Goal: Transaction & Acquisition: Purchase product/service

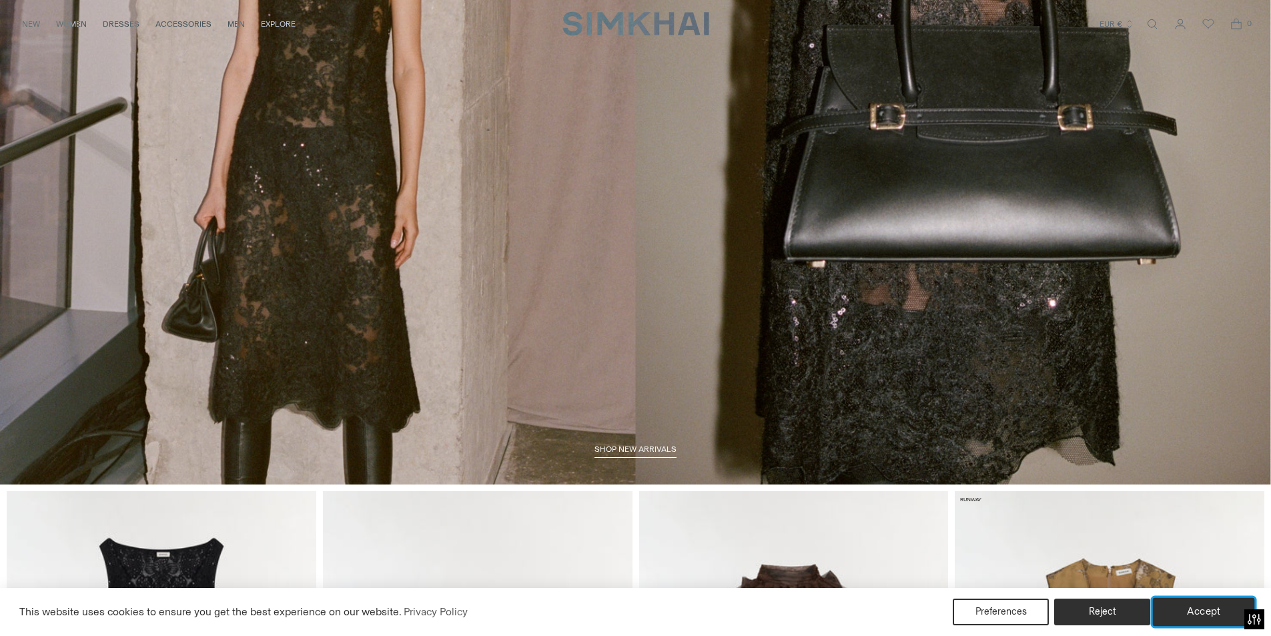
click at [1215, 605] on button "Accept" at bounding box center [1204, 612] width 102 height 28
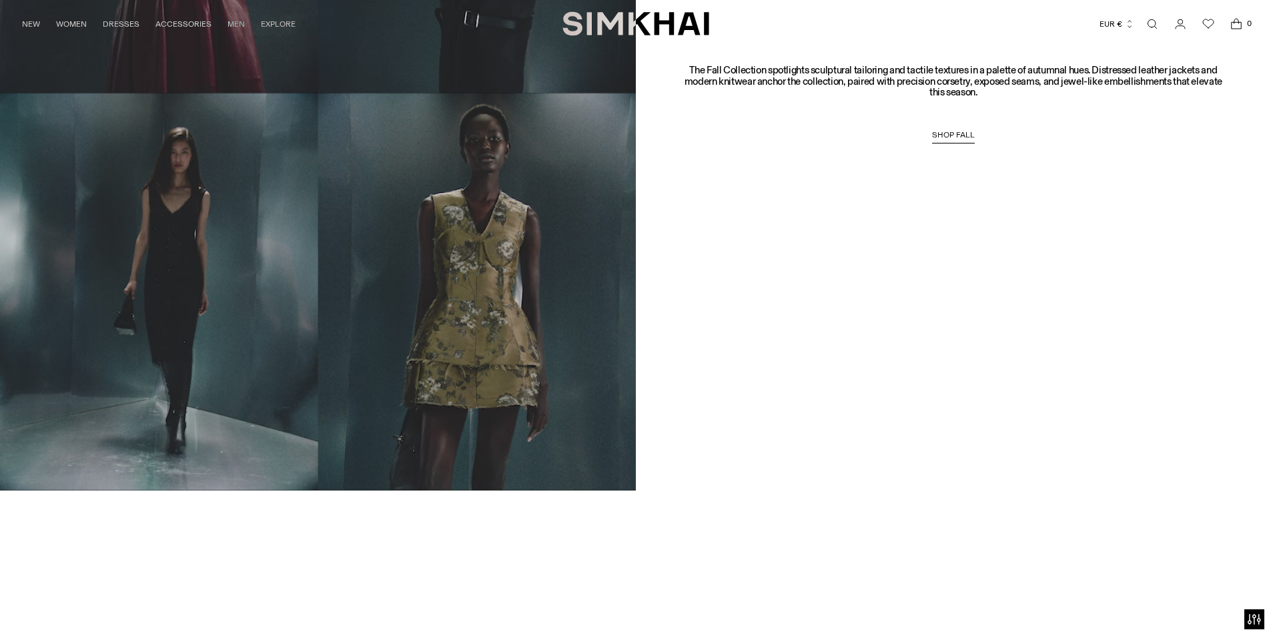
scroll to position [1601, 0]
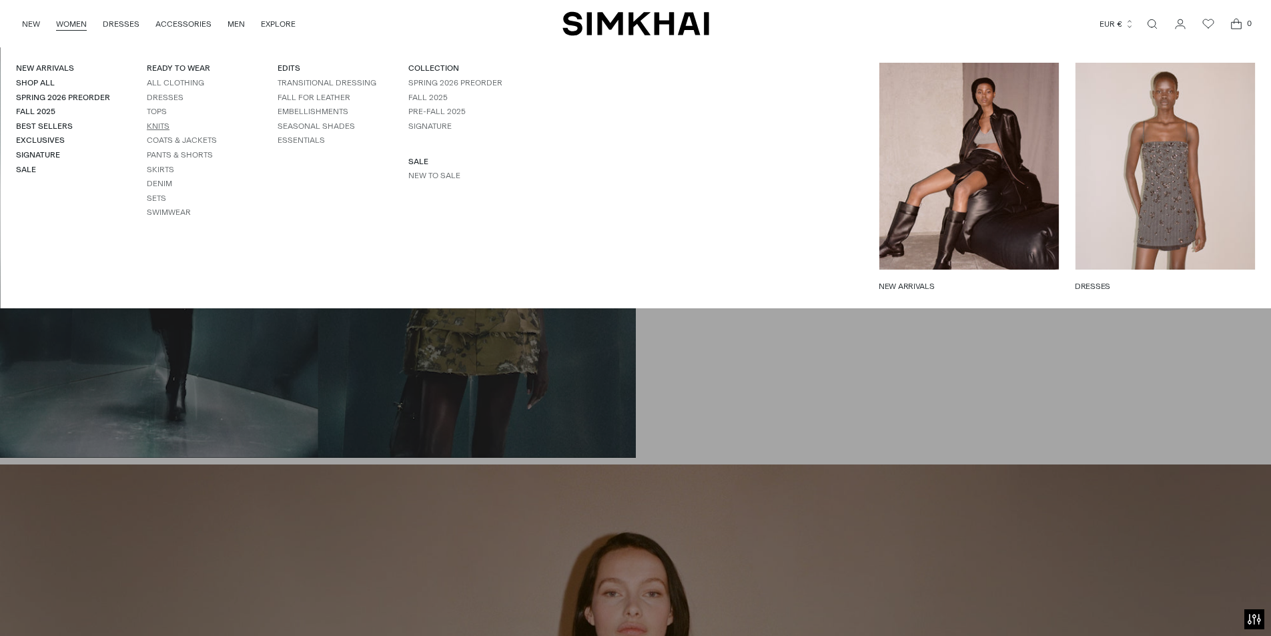
click at [163, 126] on link "Knits" at bounding box center [158, 125] width 23 height 9
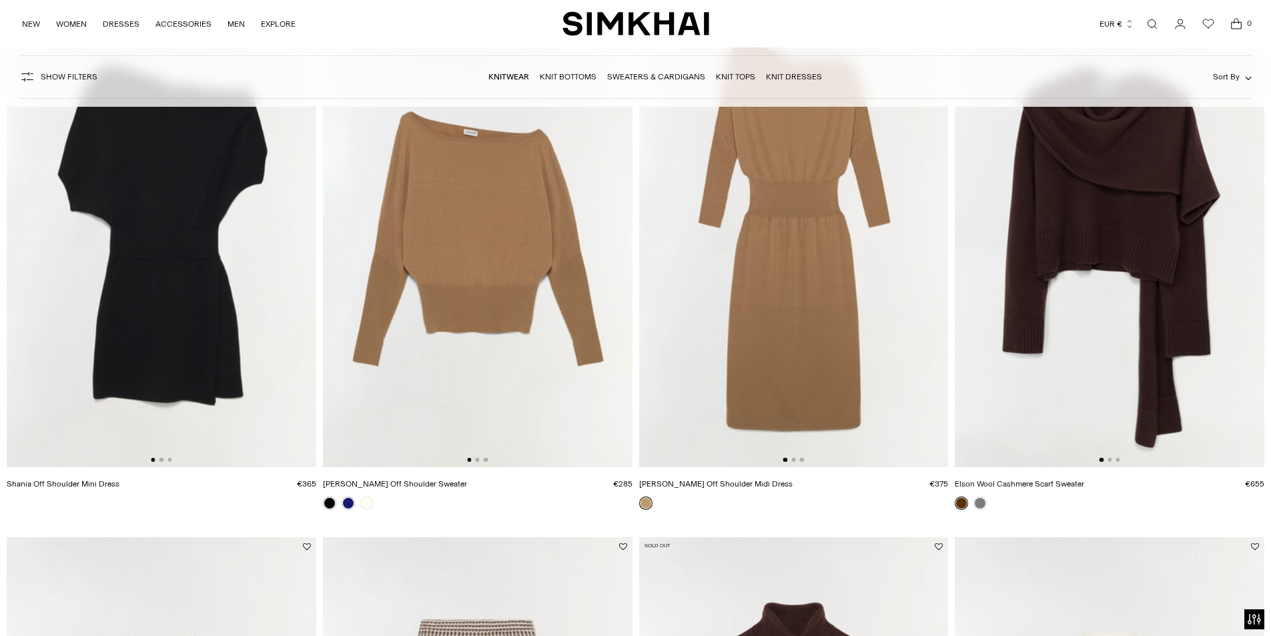
scroll to position [200, 0]
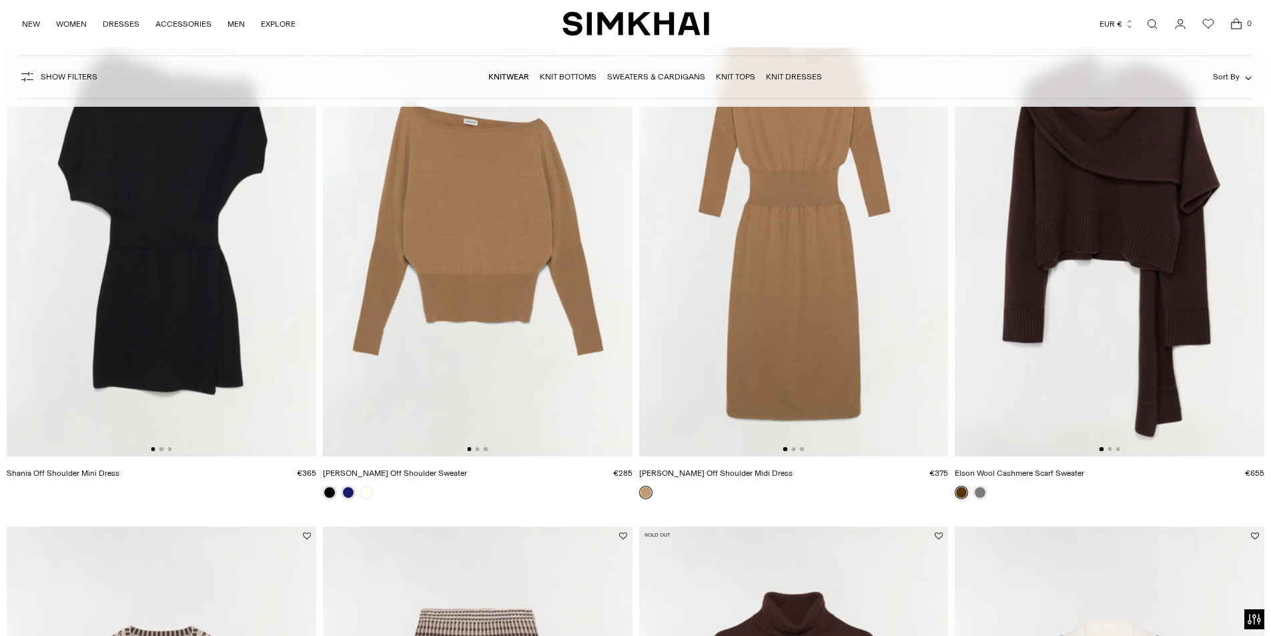
click at [495, 306] on img at bounding box center [478, 225] width 310 height 464
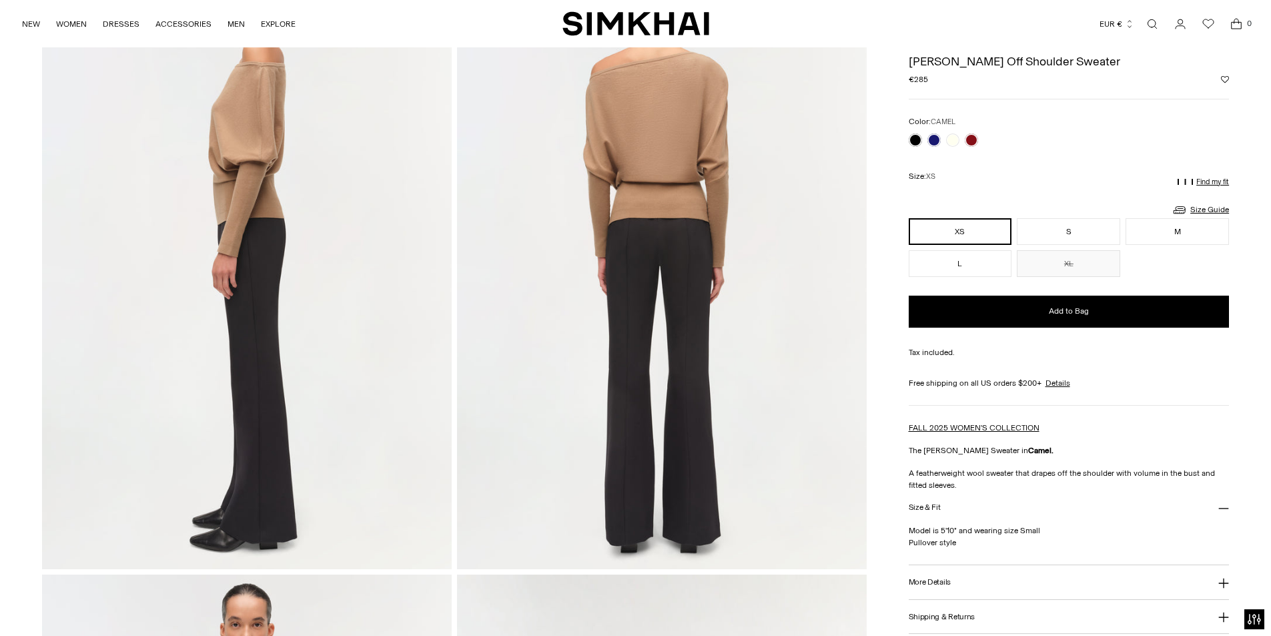
scroll to position [734, 0]
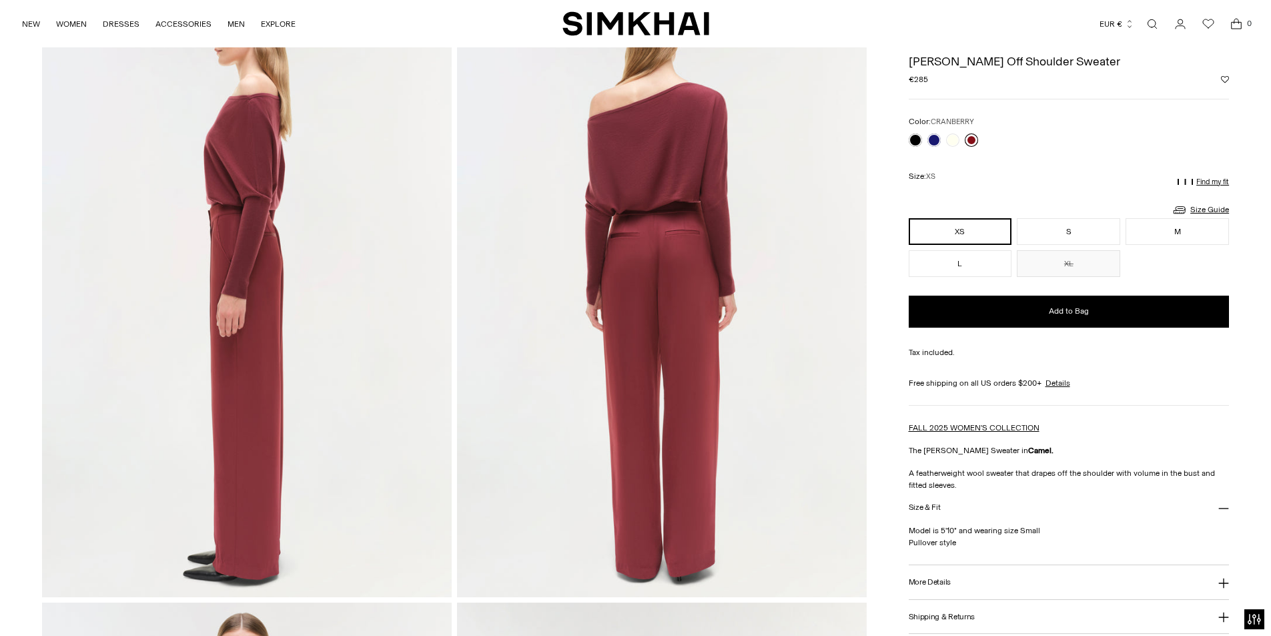
click at [970, 141] on link at bounding box center [971, 139] width 13 height 13
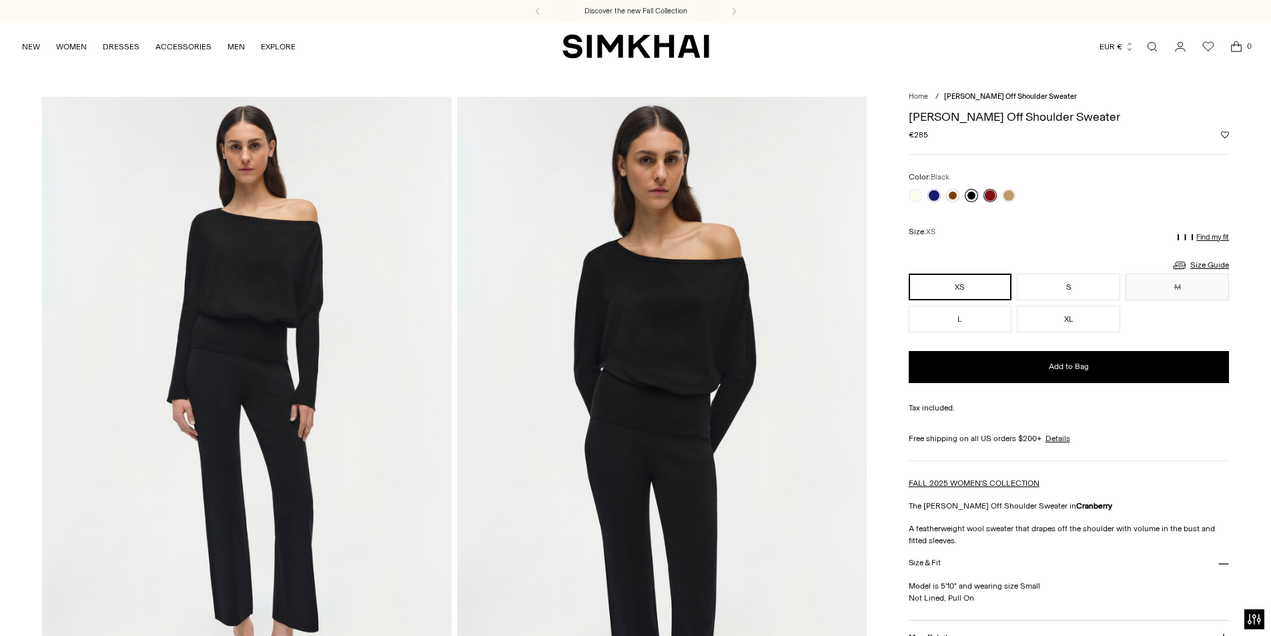
click at [969, 200] on link at bounding box center [971, 195] width 13 height 13
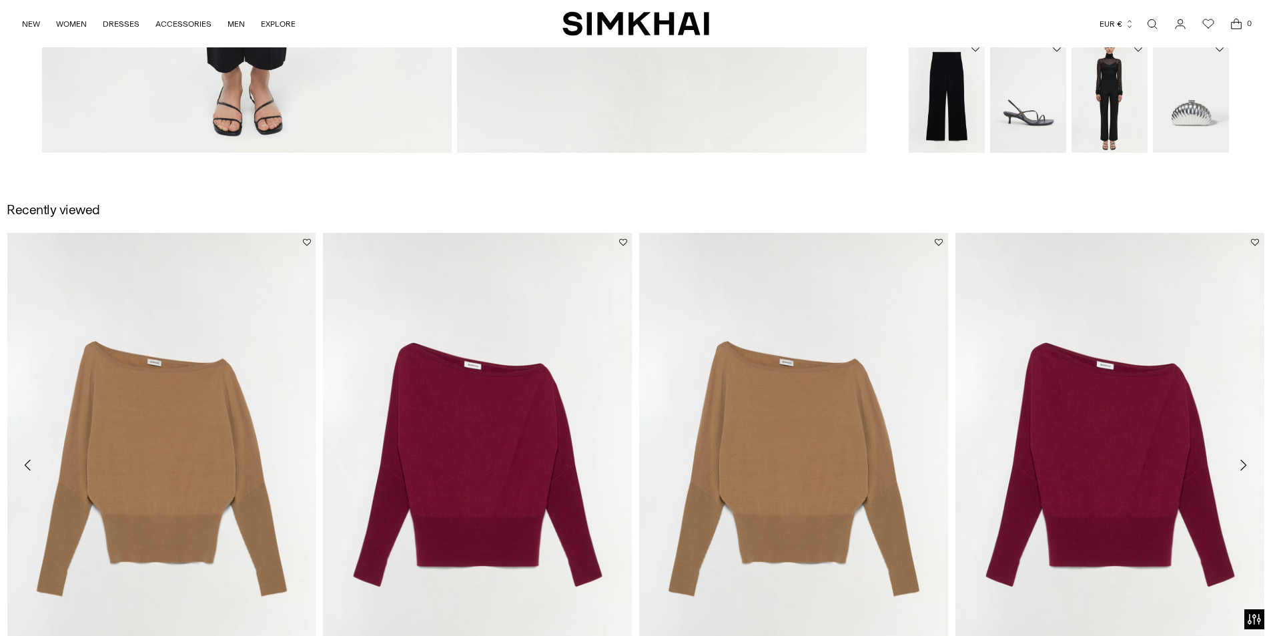
scroll to position [2002, 0]
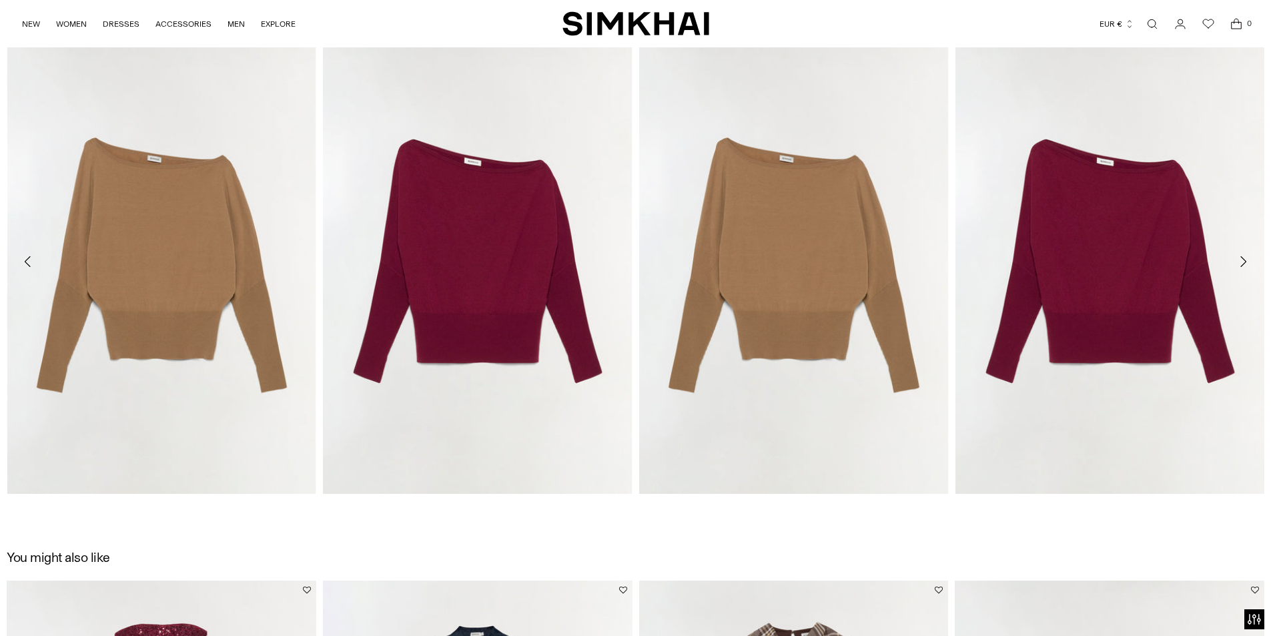
click at [1236, 262] on icon "Move to next carousel slide" at bounding box center [1243, 262] width 16 height 16
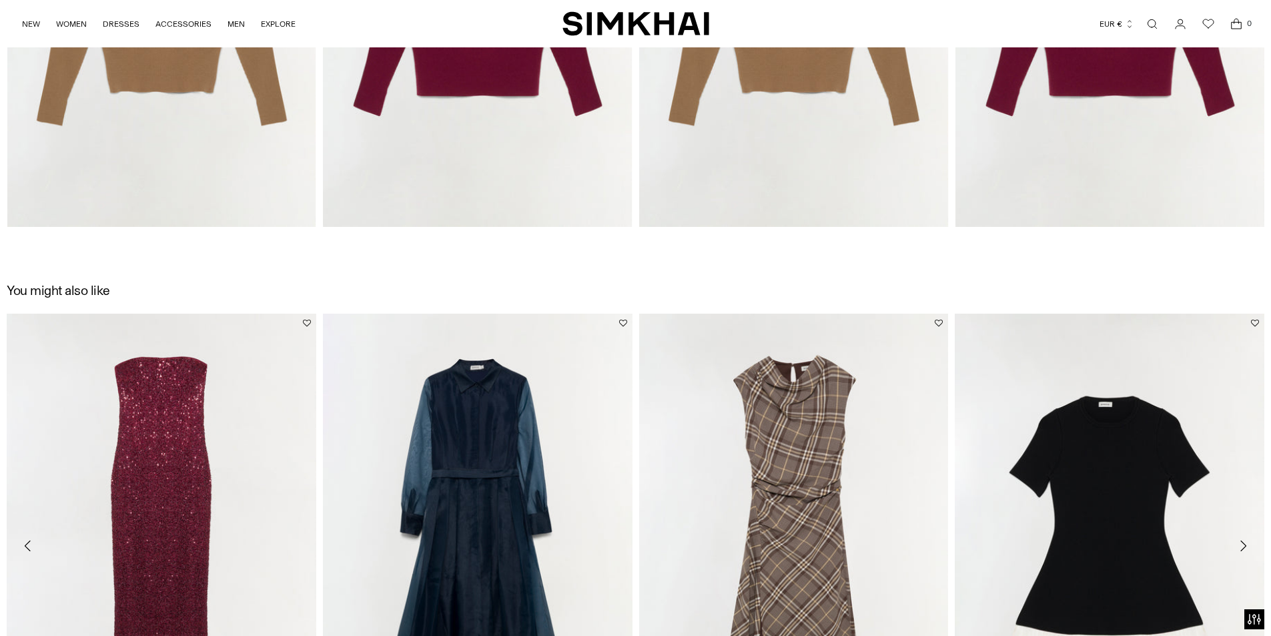
scroll to position [2536, 0]
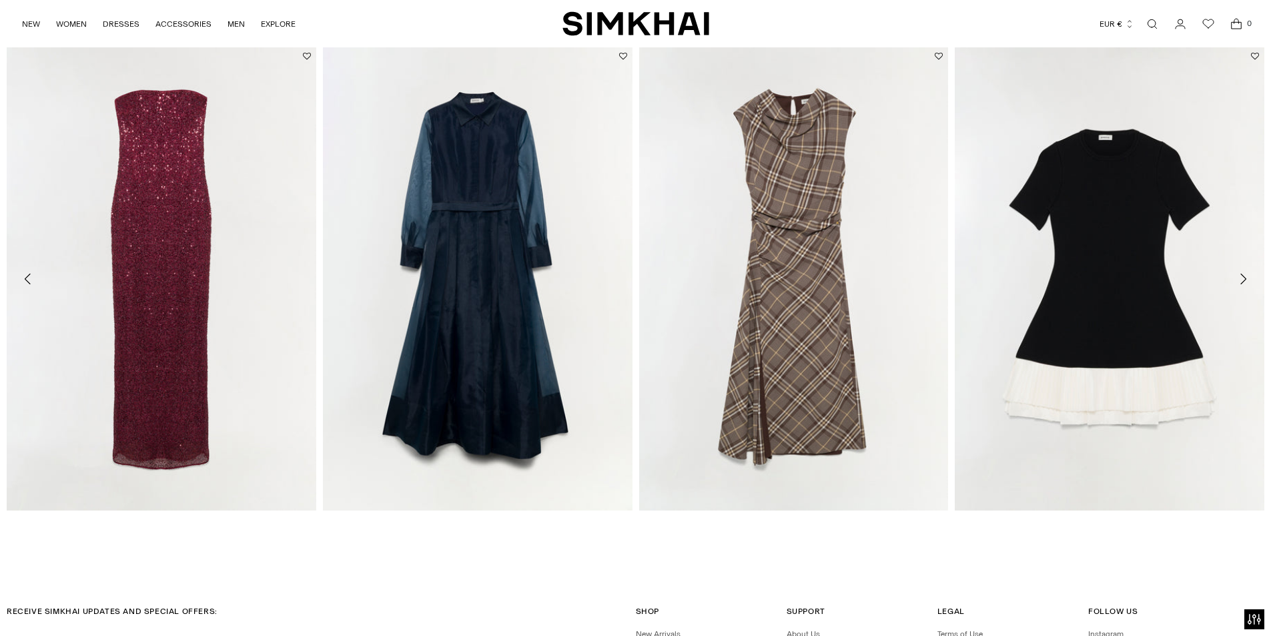
click at [1241, 282] on icon "Move to next carousel slide" at bounding box center [1243, 279] width 6 height 11
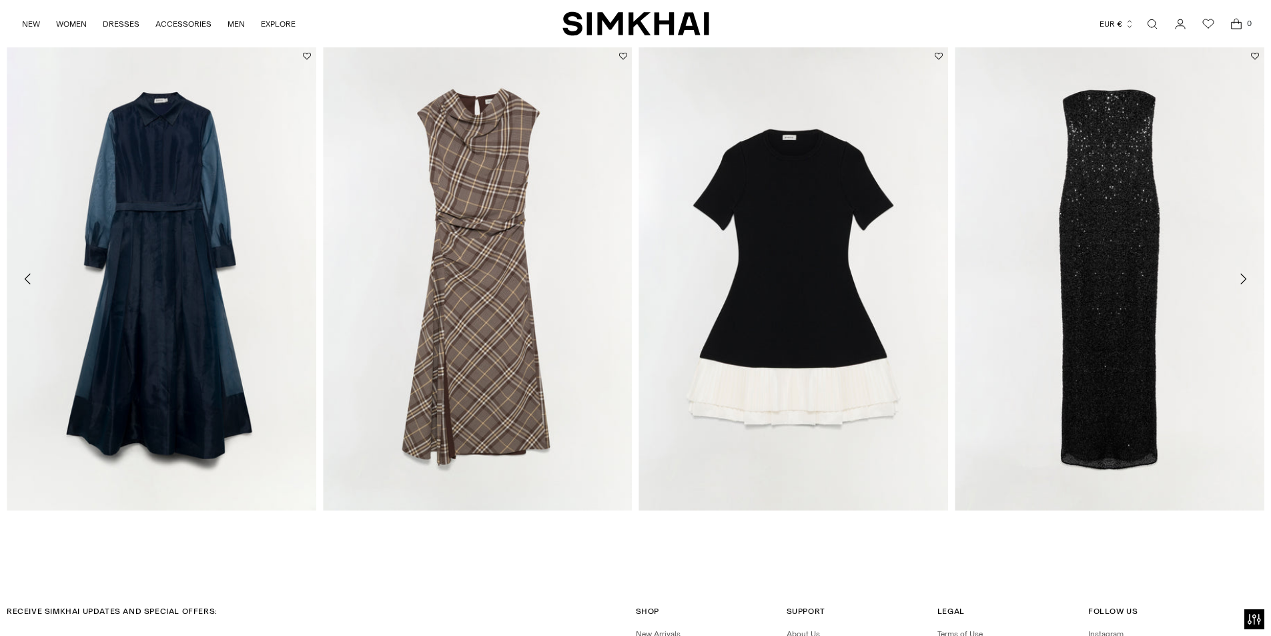
click at [1241, 282] on icon "Move to next carousel slide" at bounding box center [1243, 279] width 6 height 11
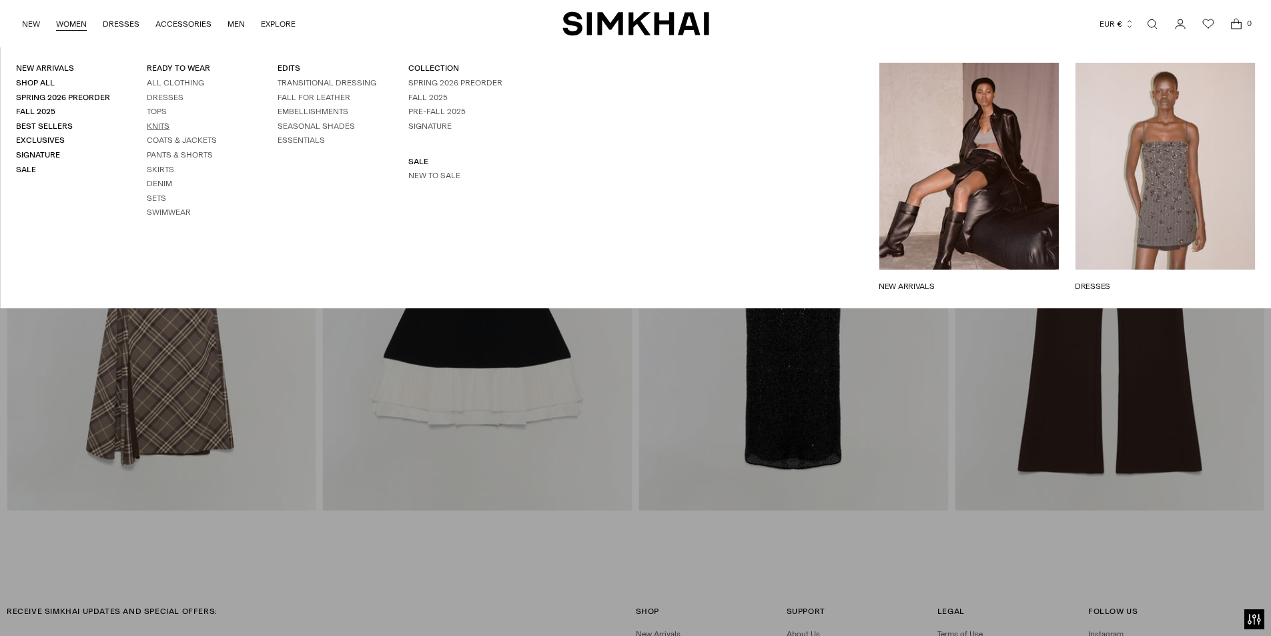
click at [160, 123] on link "Knits" at bounding box center [158, 125] width 23 height 9
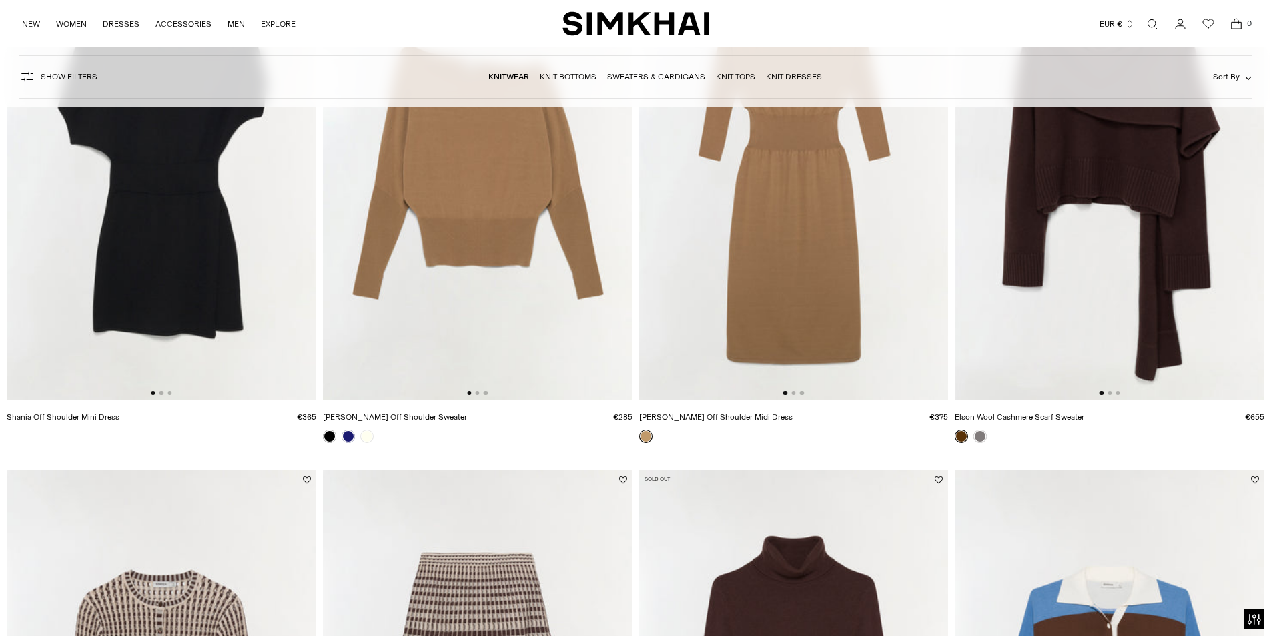
scroll to position [267, 0]
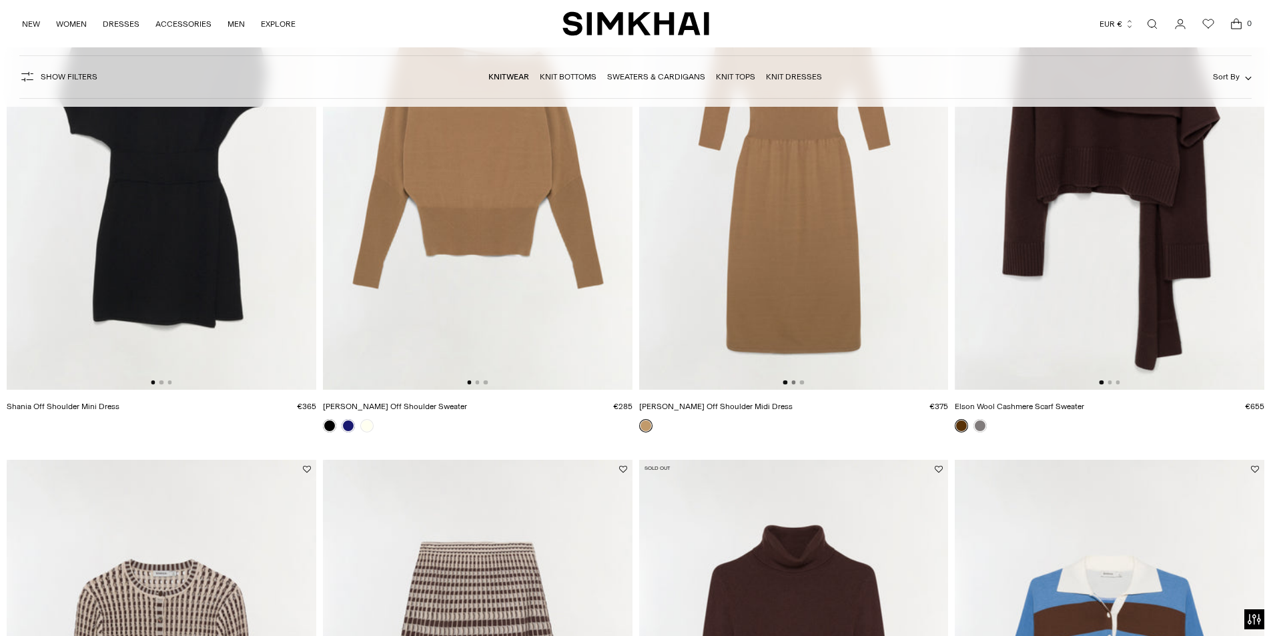
click at [793, 383] on button "Go to slide 2" at bounding box center [793, 382] width 4 height 4
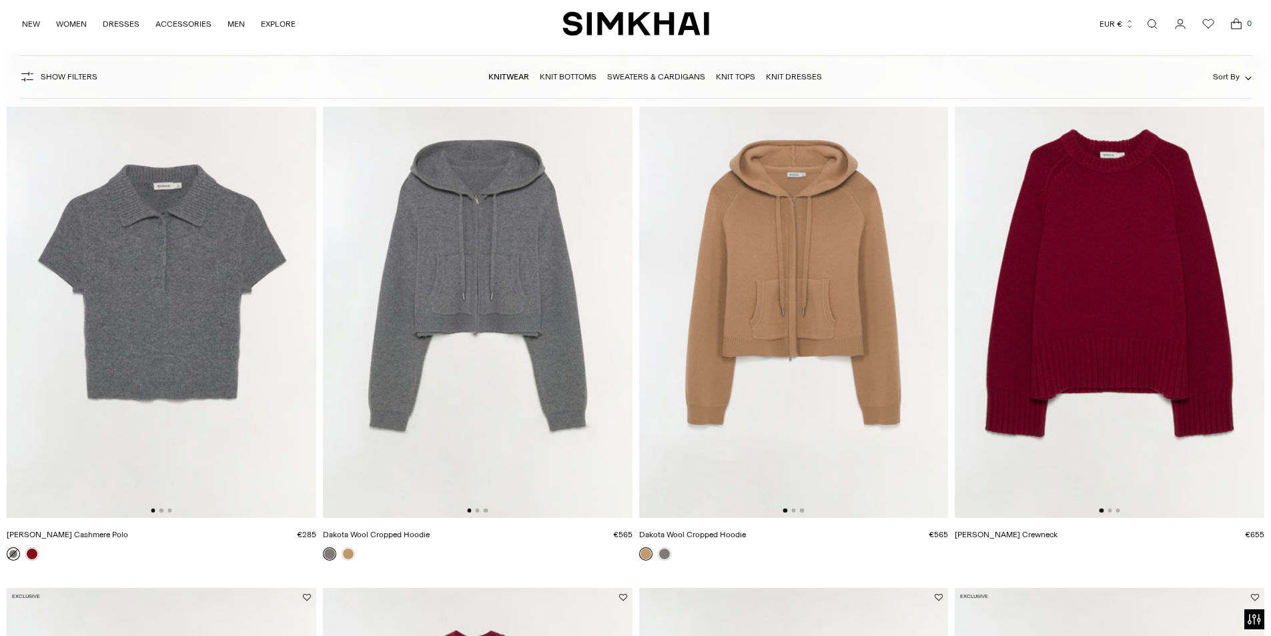
scroll to position [2269, 0]
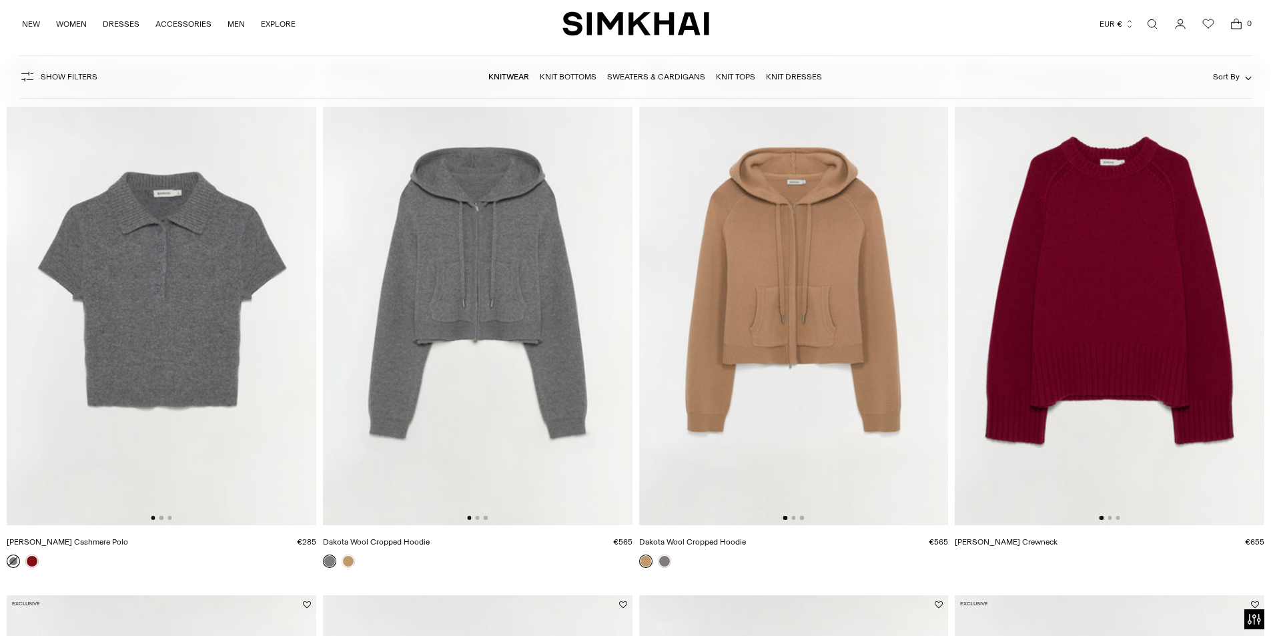
click at [1111, 521] on img at bounding box center [1110, 293] width 310 height 464
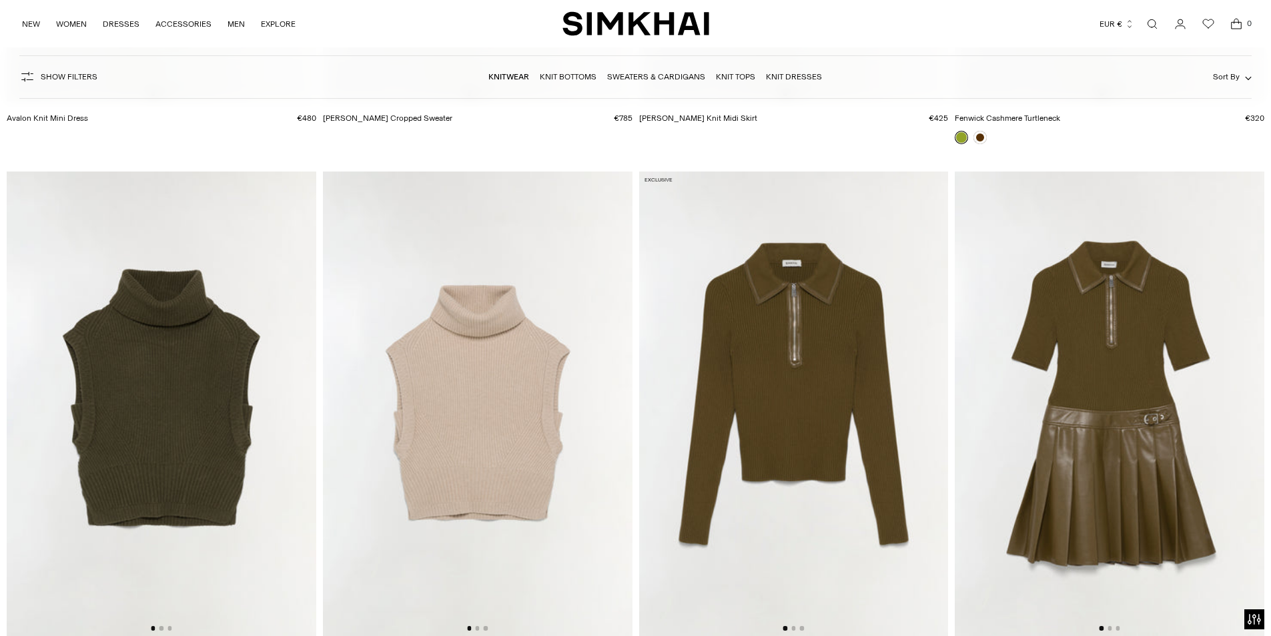
scroll to position [5405, 0]
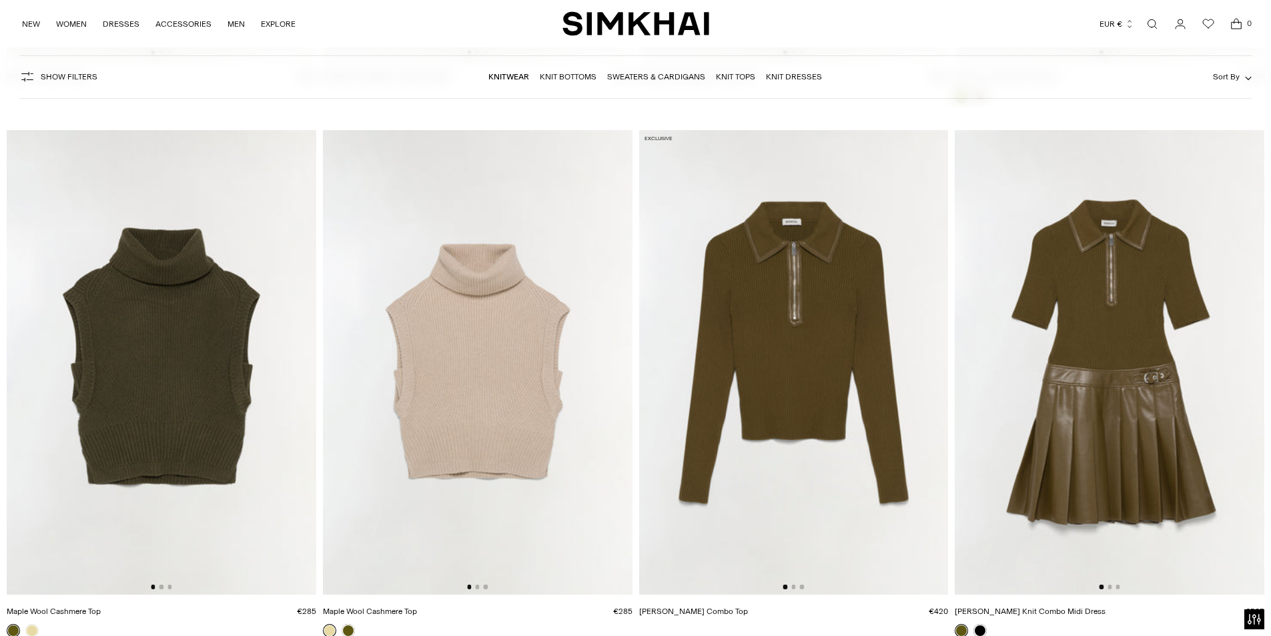
click at [510, 404] on img at bounding box center [478, 362] width 310 height 464
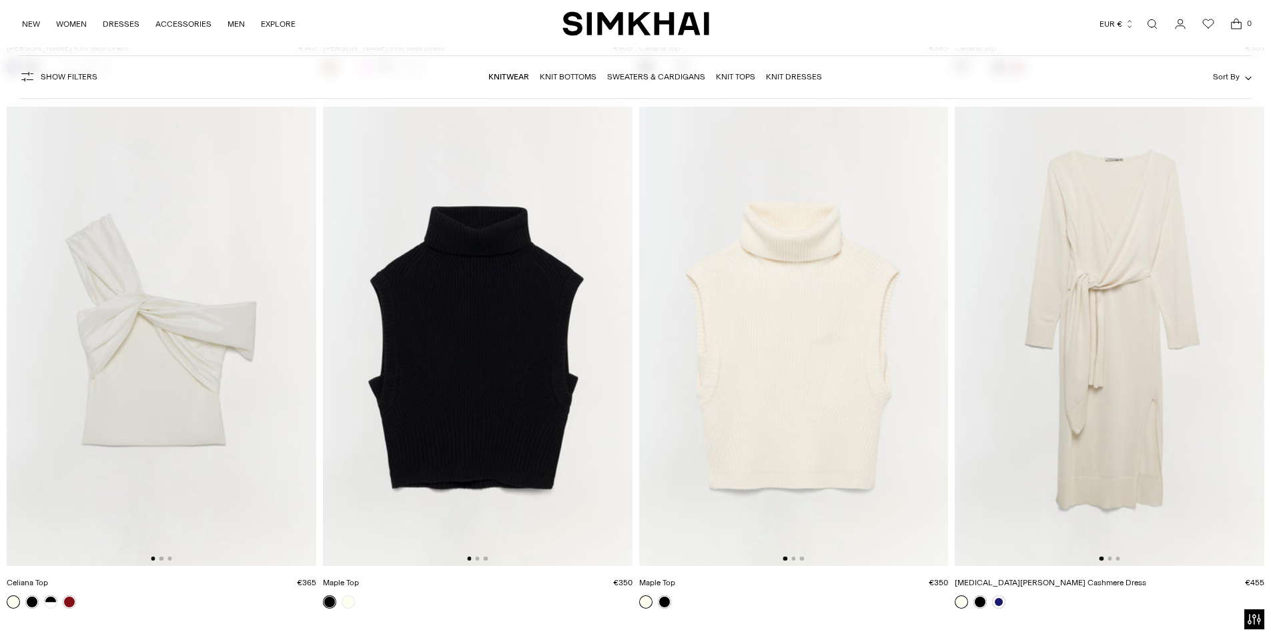
scroll to position [9275, 0]
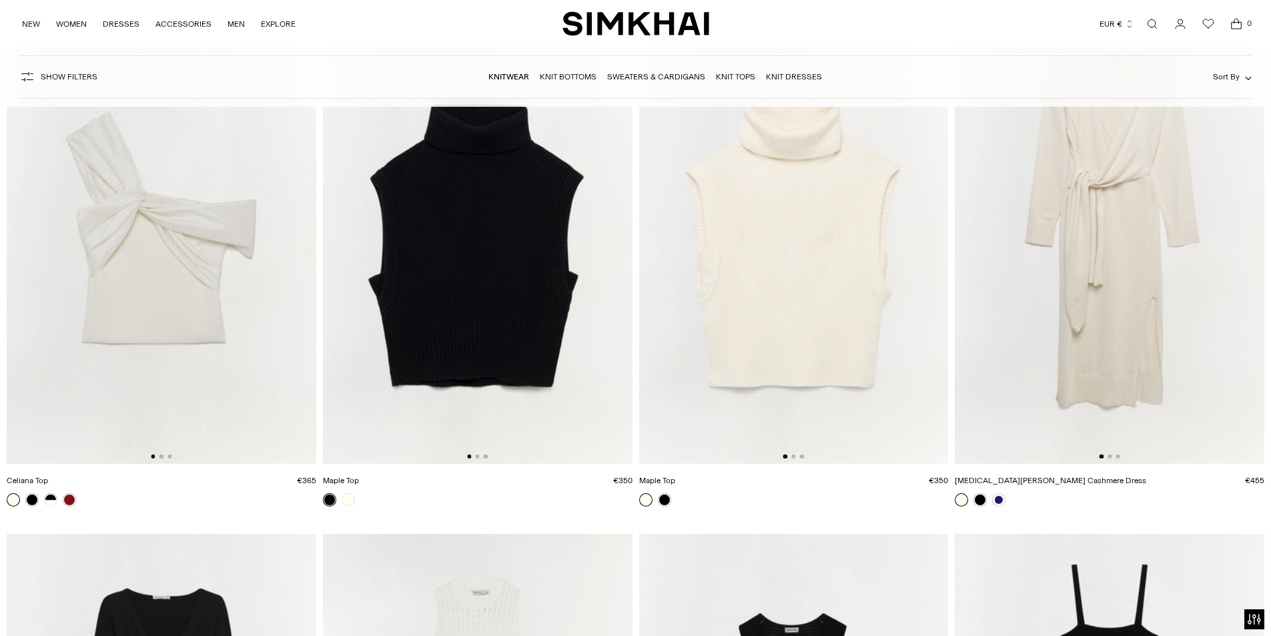
click at [813, 260] on img at bounding box center [794, 231] width 310 height 464
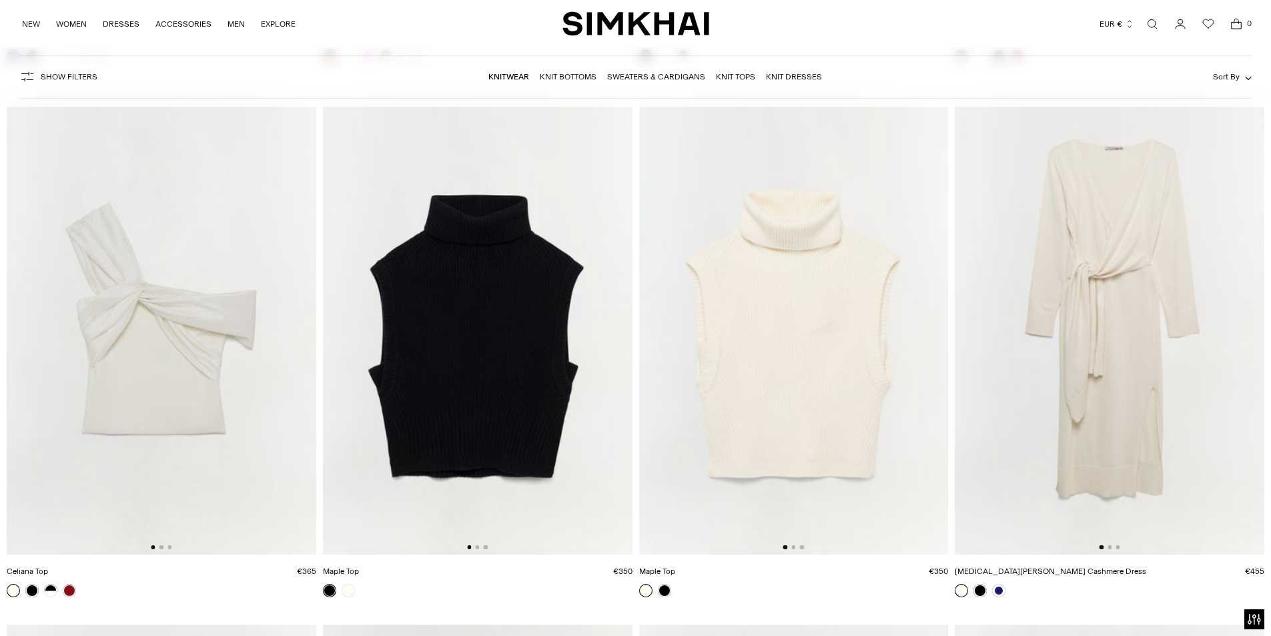
scroll to position [9141, 0]
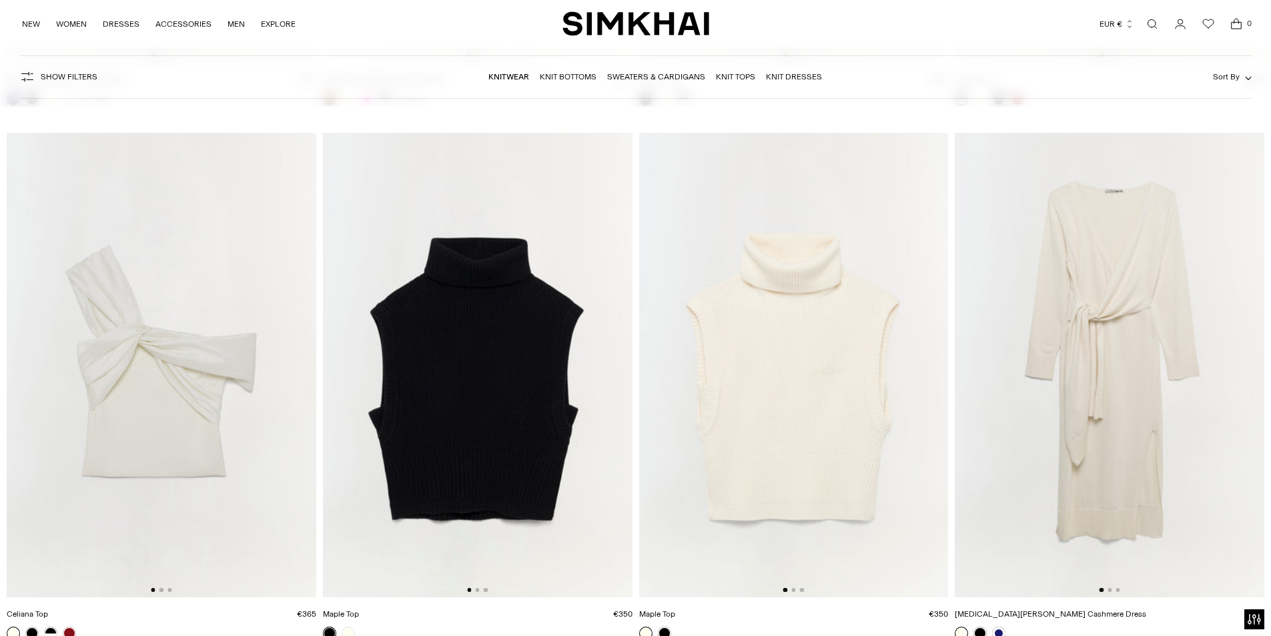
click at [1118, 374] on img at bounding box center [1110, 365] width 310 height 464
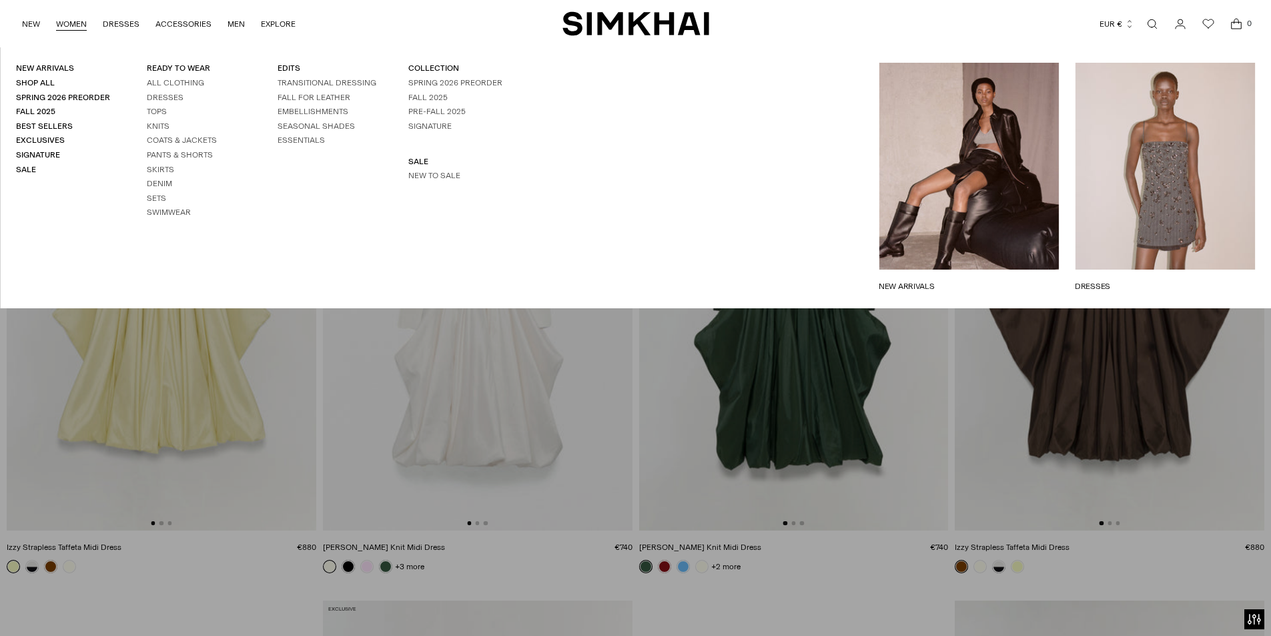
scroll to position [7540, 0]
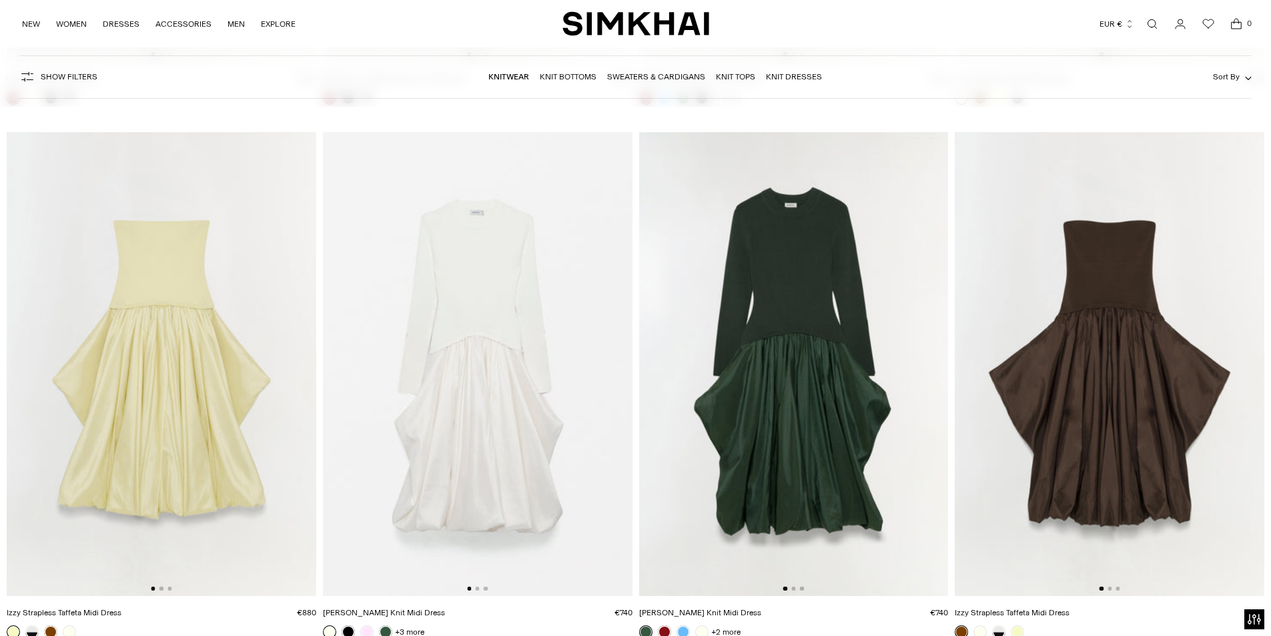
click at [1151, 179] on img at bounding box center [1110, 364] width 310 height 464
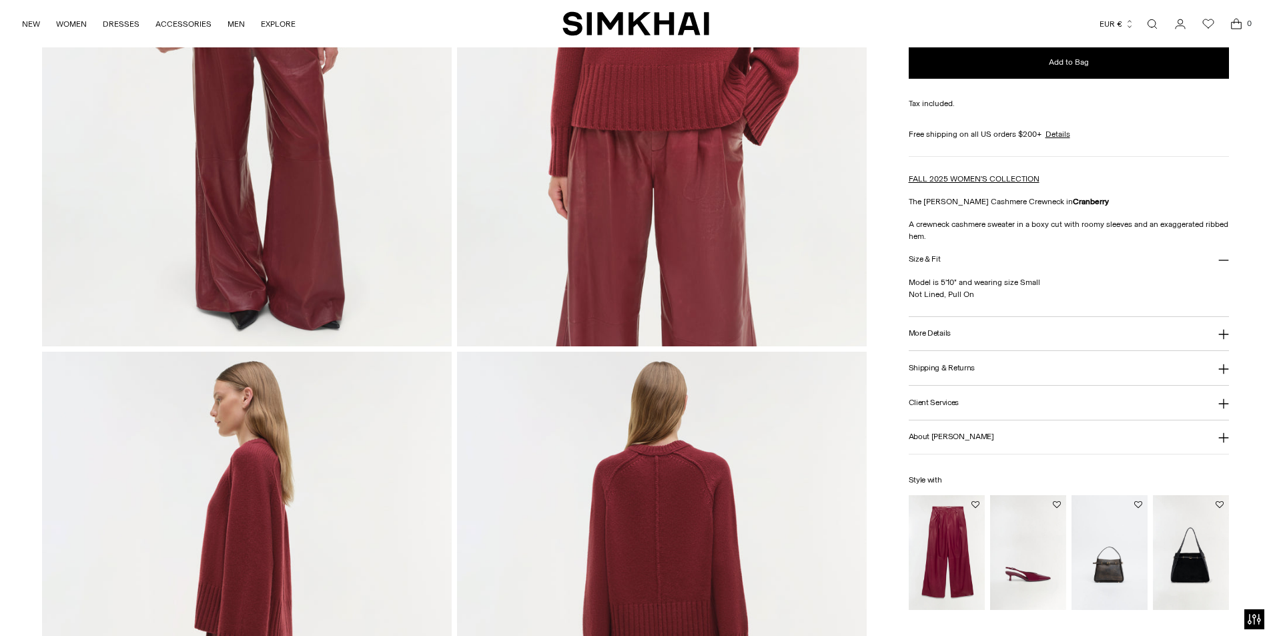
scroll to position [534, 0]
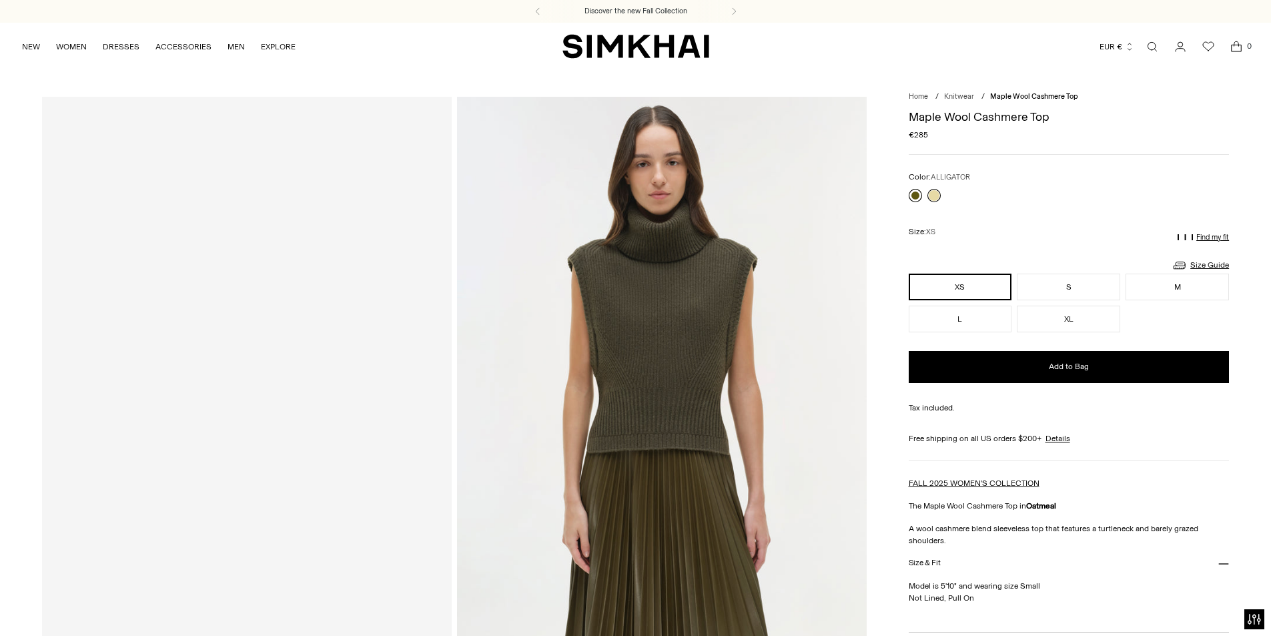
click at [911, 194] on link at bounding box center [915, 195] width 13 height 13
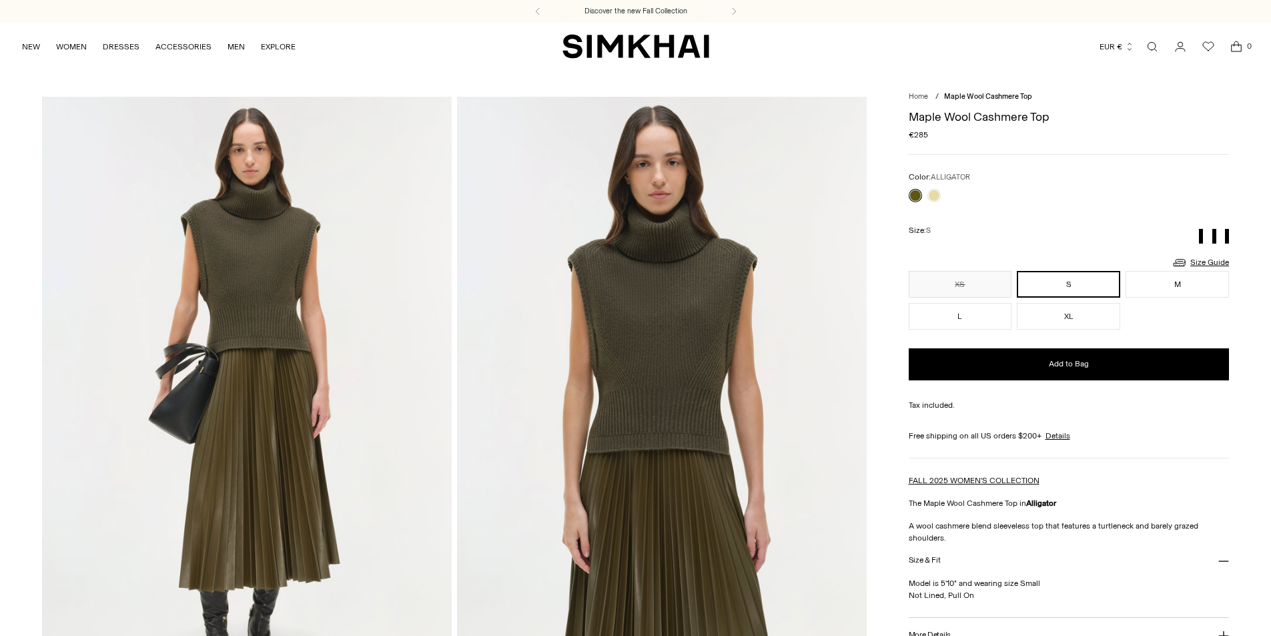
click at [725, 350] on img at bounding box center [662, 404] width 410 height 615
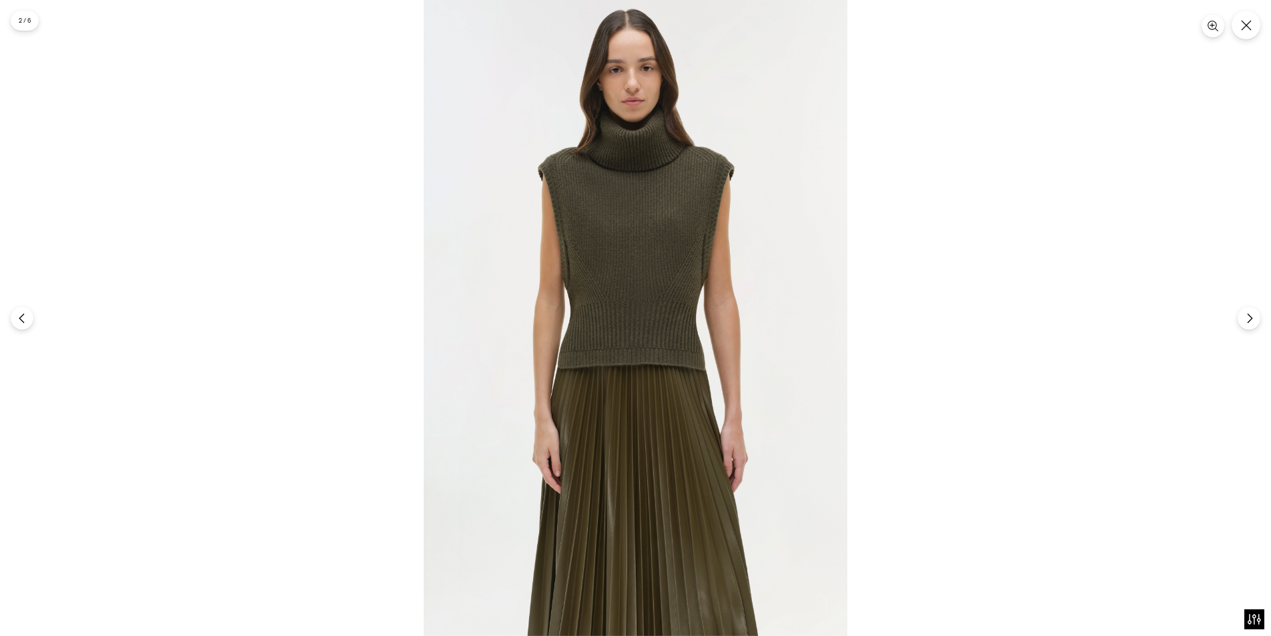
click at [687, 320] on img at bounding box center [636, 318] width 424 height 636
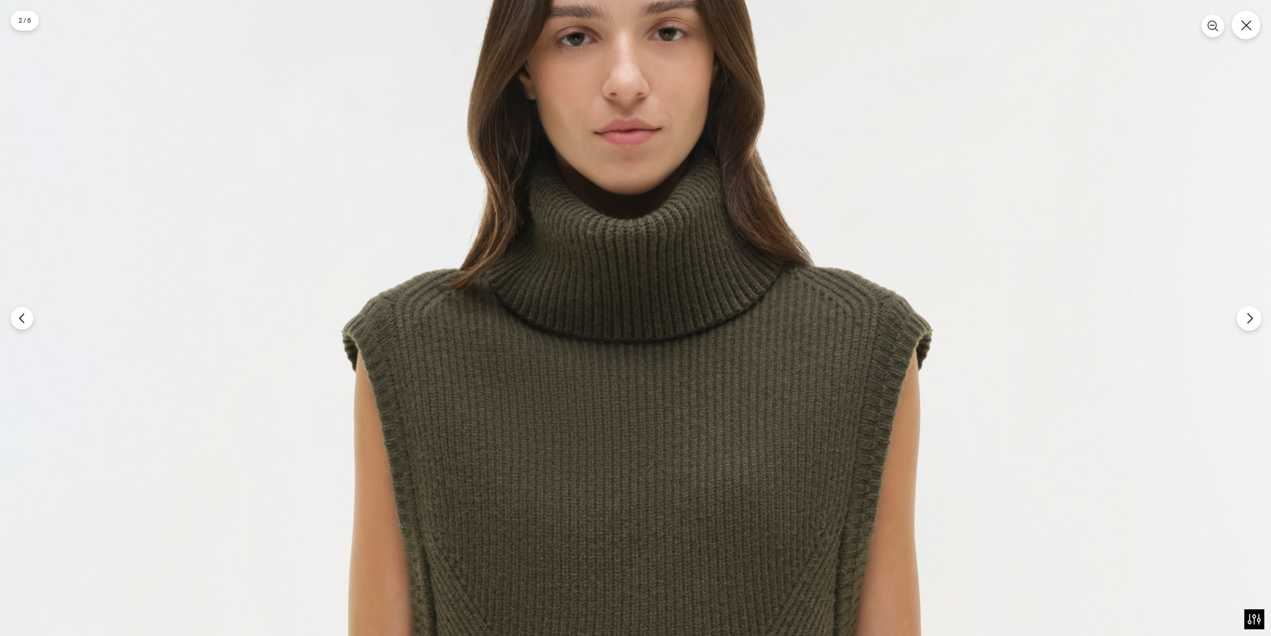
click at [1242, 319] on button "Next" at bounding box center [1248, 318] width 25 height 25
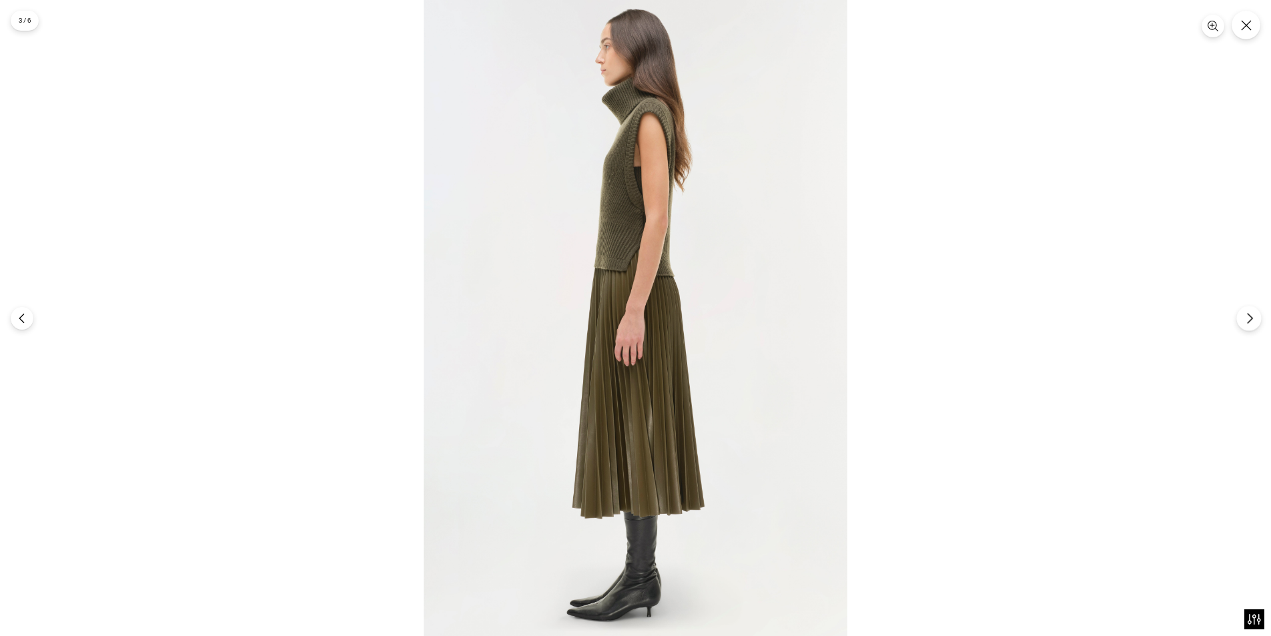
click at [1242, 319] on button "Next" at bounding box center [1248, 318] width 25 height 25
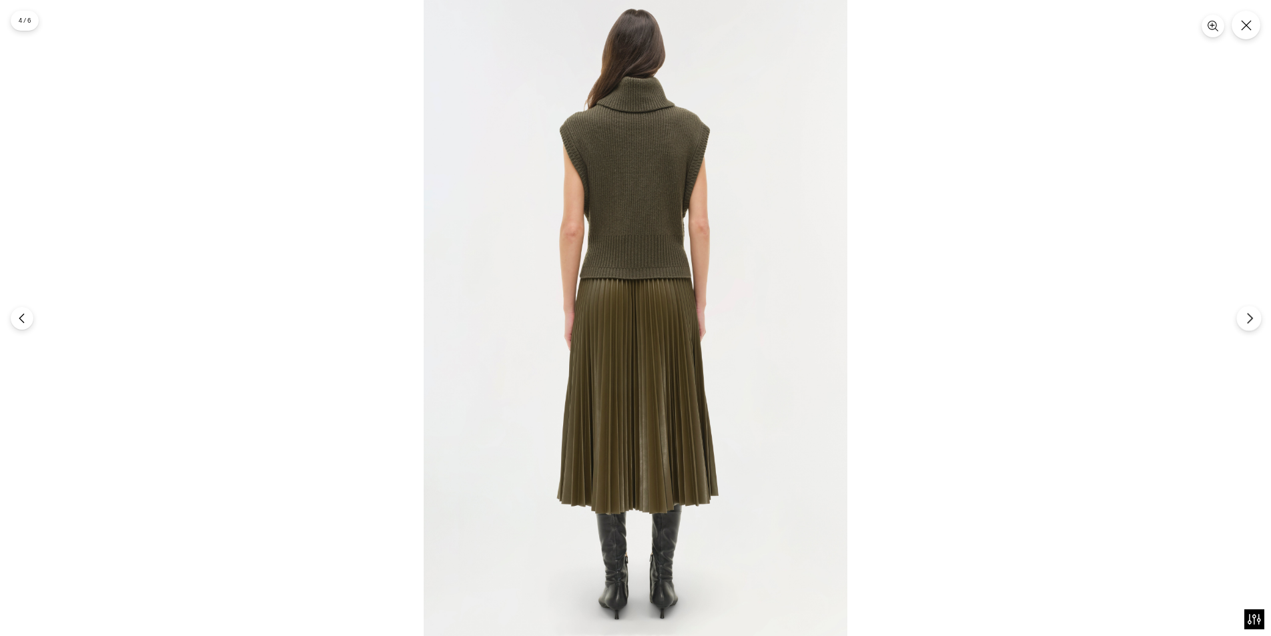
click at [1242, 319] on button "Next" at bounding box center [1248, 318] width 25 height 25
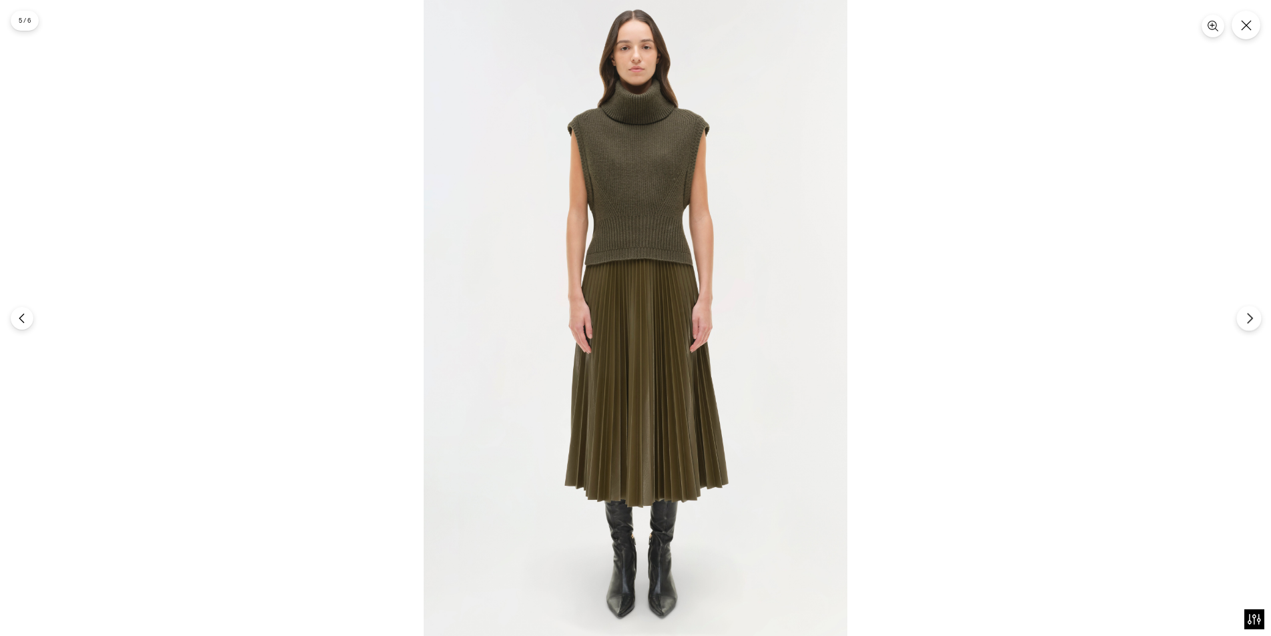
click at [1242, 319] on button "Next" at bounding box center [1248, 318] width 25 height 25
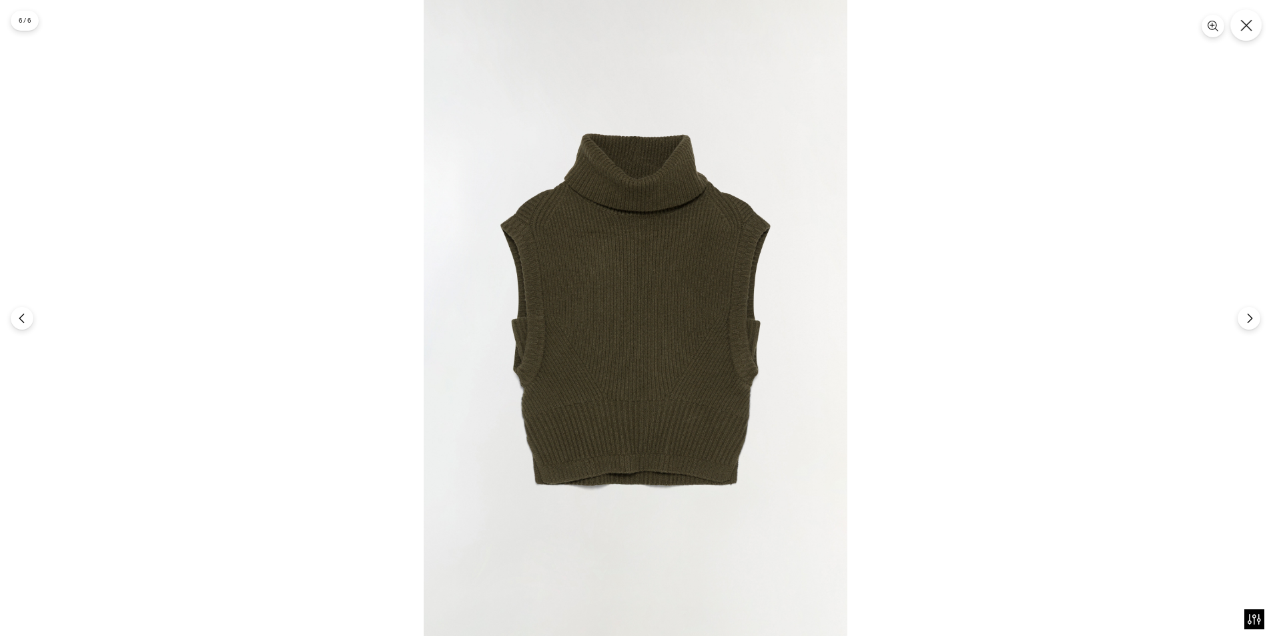
click at [1248, 26] on icon "Close" at bounding box center [1246, 25] width 12 height 12
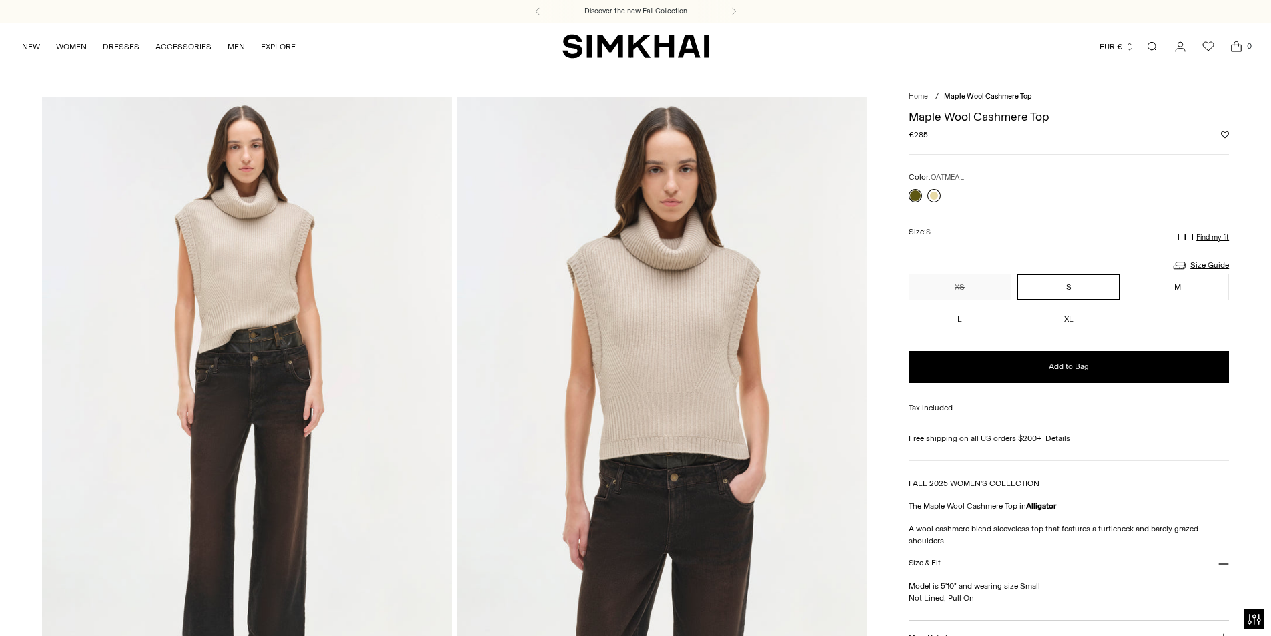
click at [931, 196] on link at bounding box center [933, 195] width 13 height 13
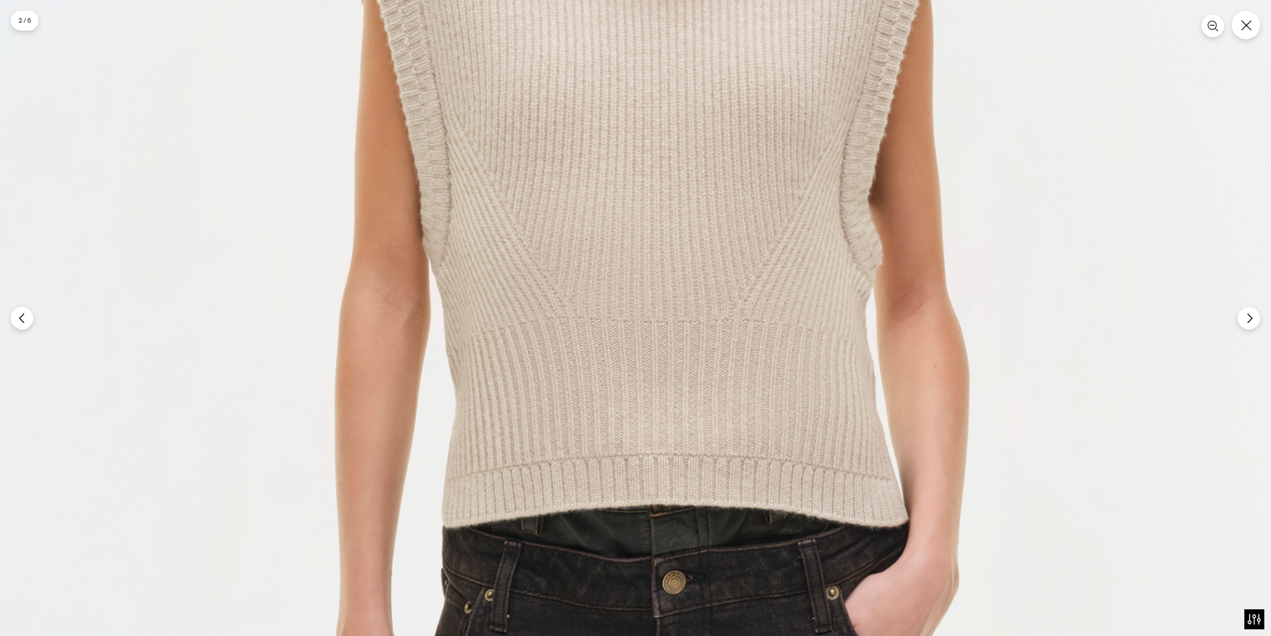
click at [1237, 324] on img at bounding box center [636, 355] width 1272 height 1908
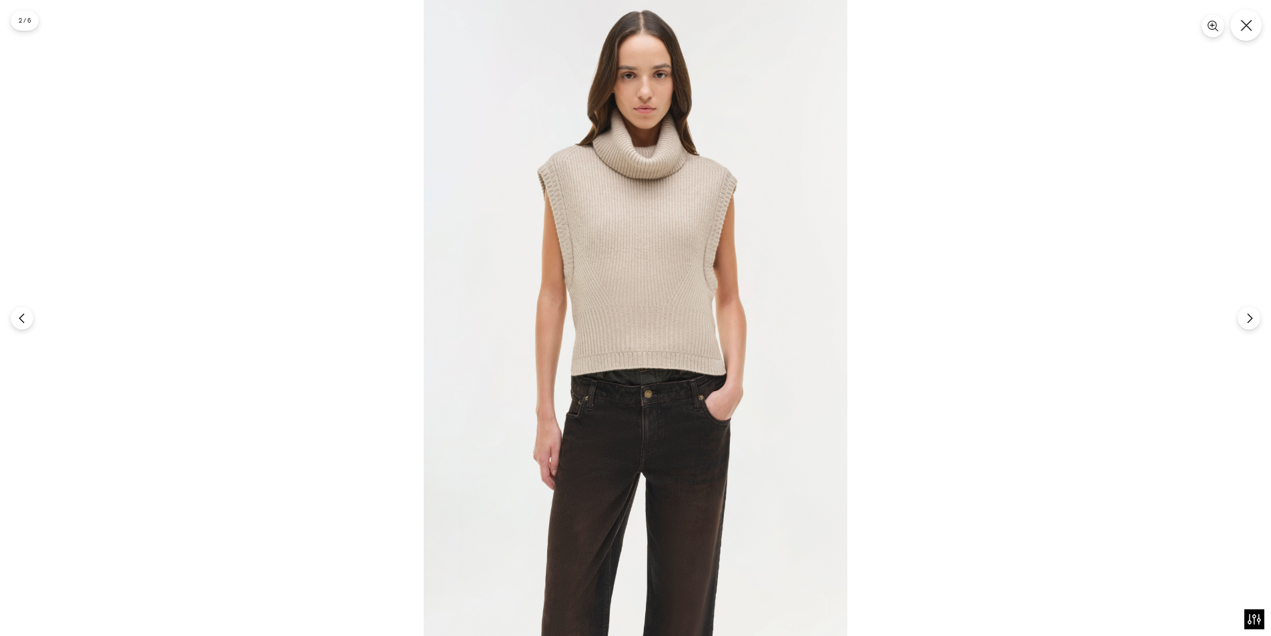
click at [1250, 23] on icon "Close" at bounding box center [1246, 25] width 12 height 12
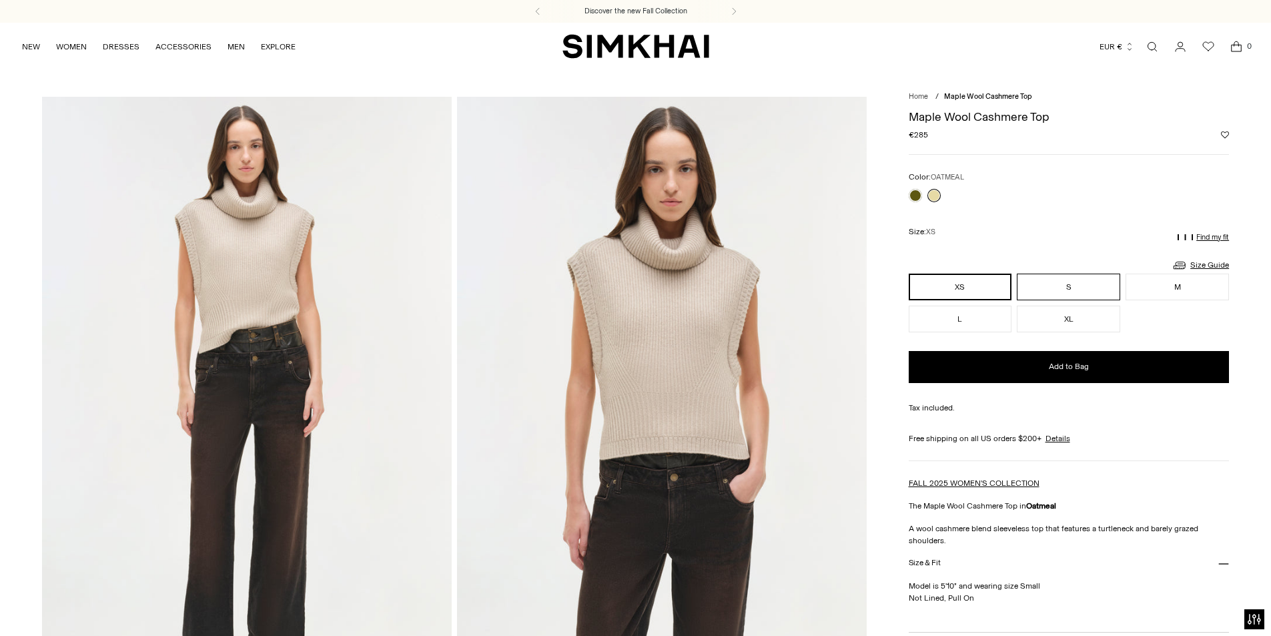
click at [1090, 284] on button "S" at bounding box center [1068, 287] width 103 height 27
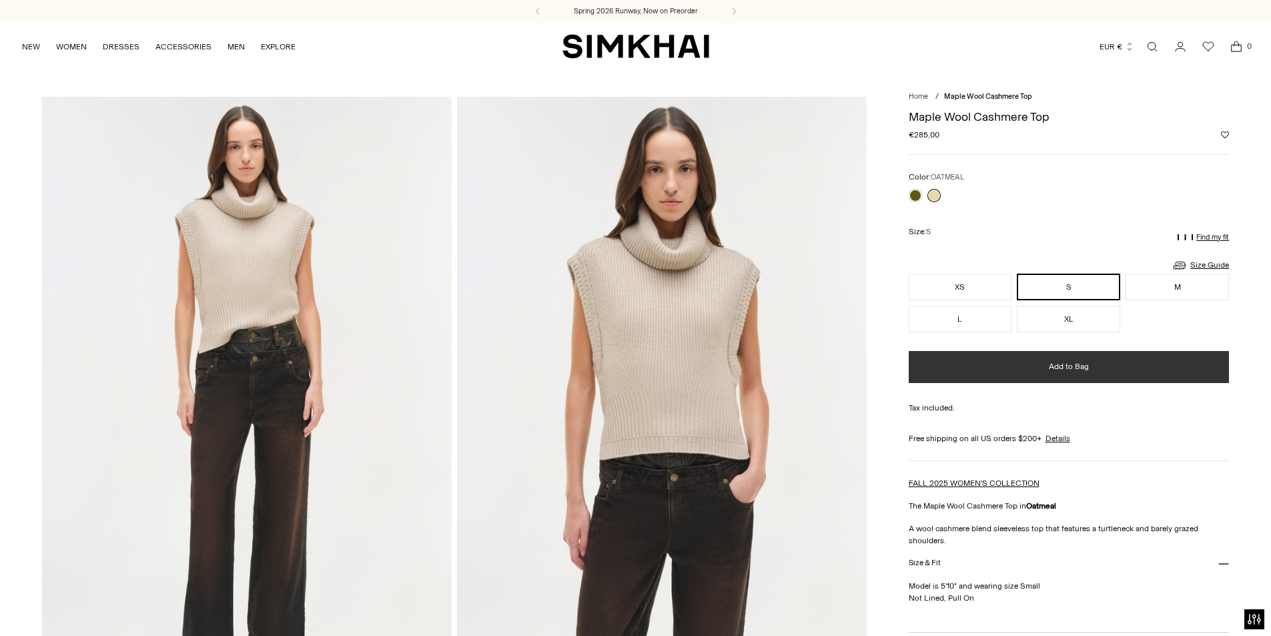
click at [1086, 364] on span "Add to Bag" at bounding box center [1069, 366] width 40 height 11
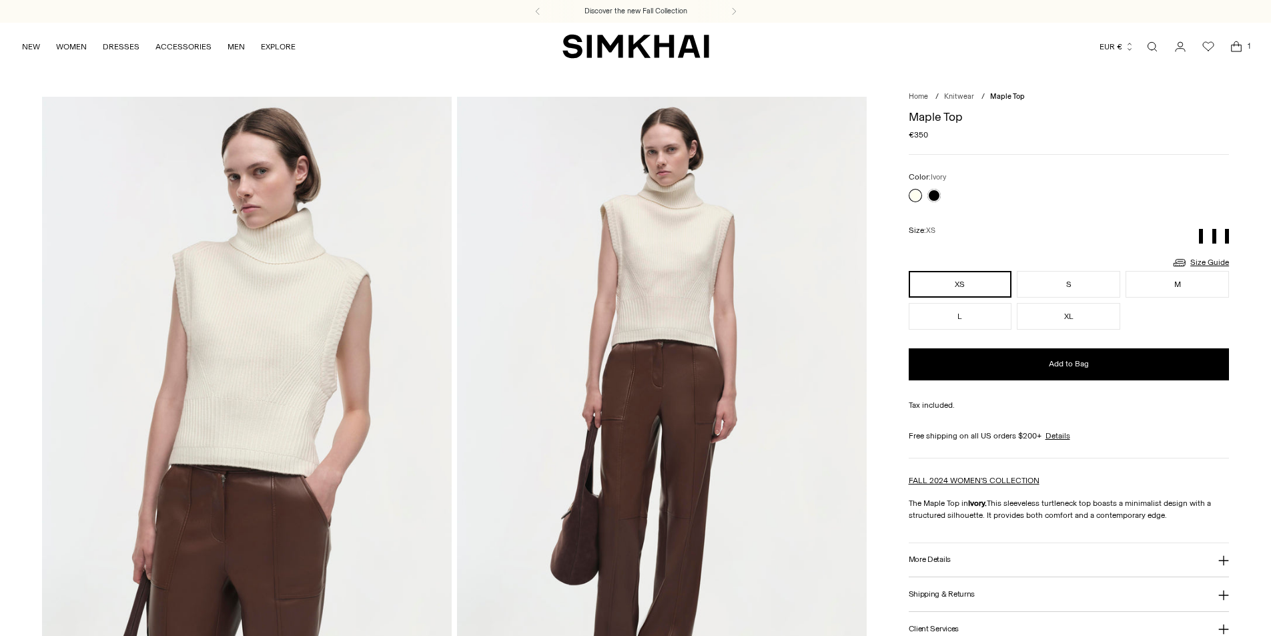
click at [260, 336] on img at bounding box center [247, 404] width 410 height 615
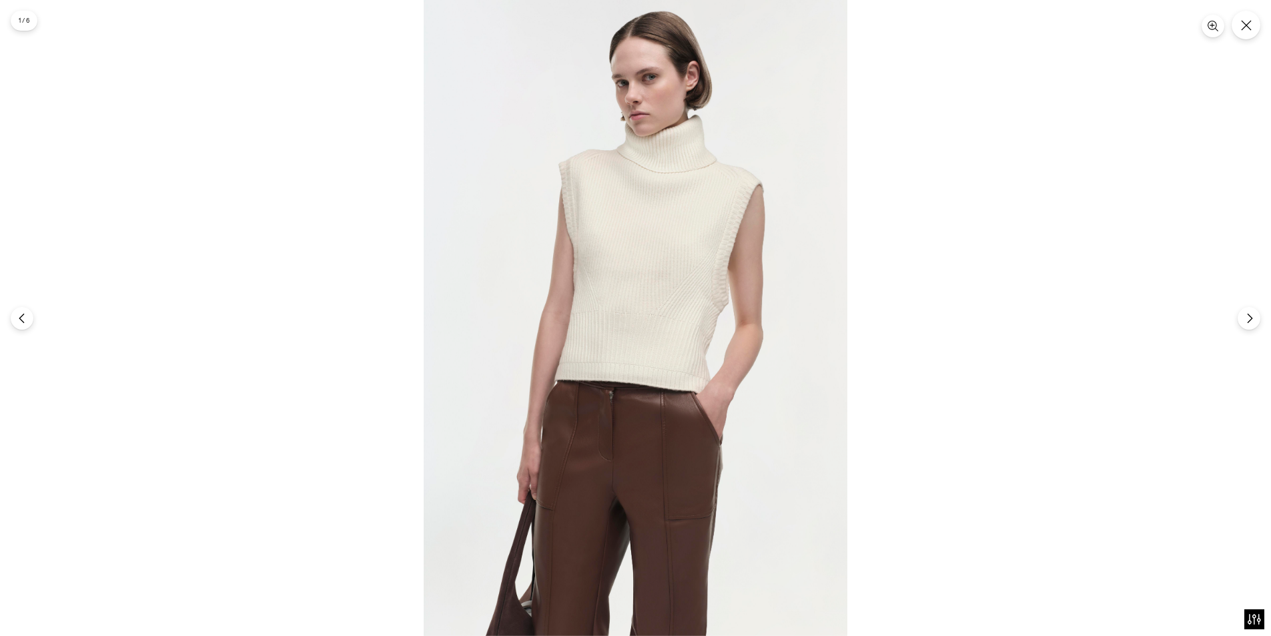
click at [645, 304] on img at bounding box center [636, 318] width 424 height 636
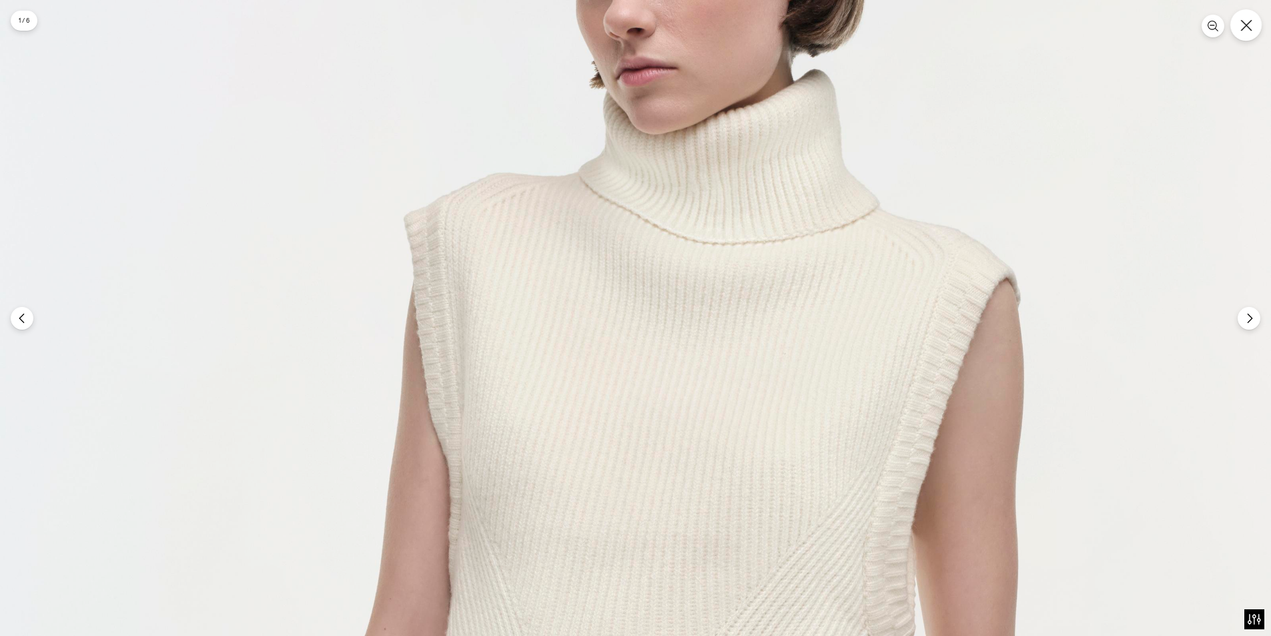
click at [1251, 24] on icon "Close" at bounding box center [1246, 25] width 12 height 12
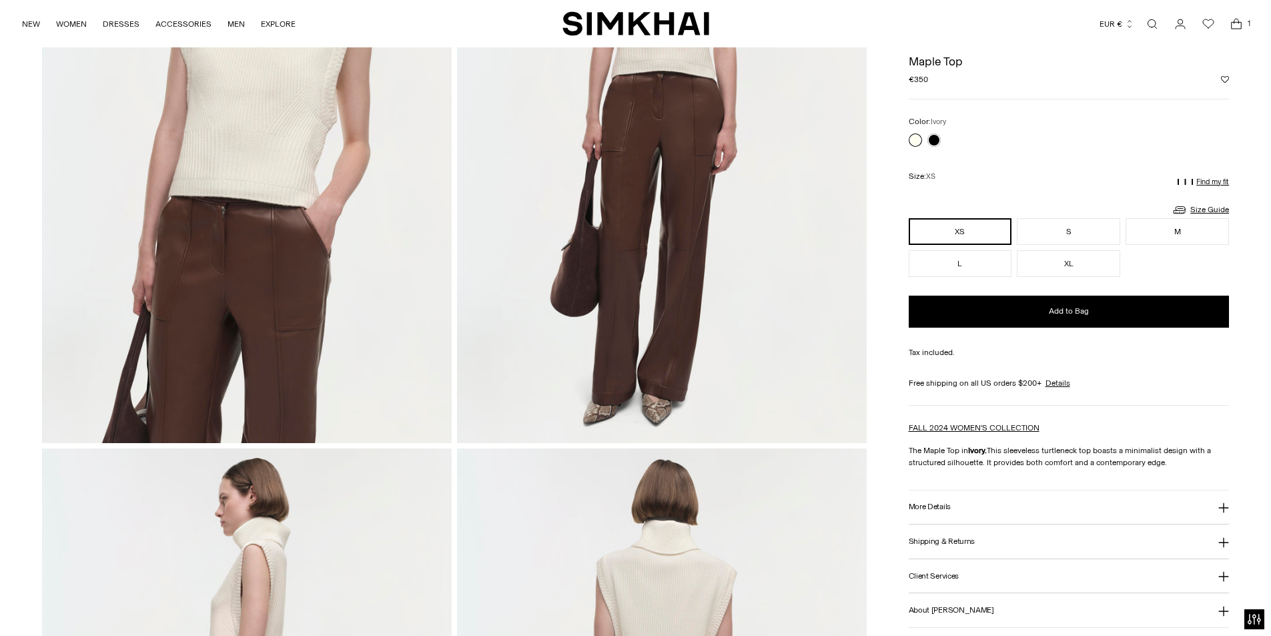
scroll to position [400, 0]
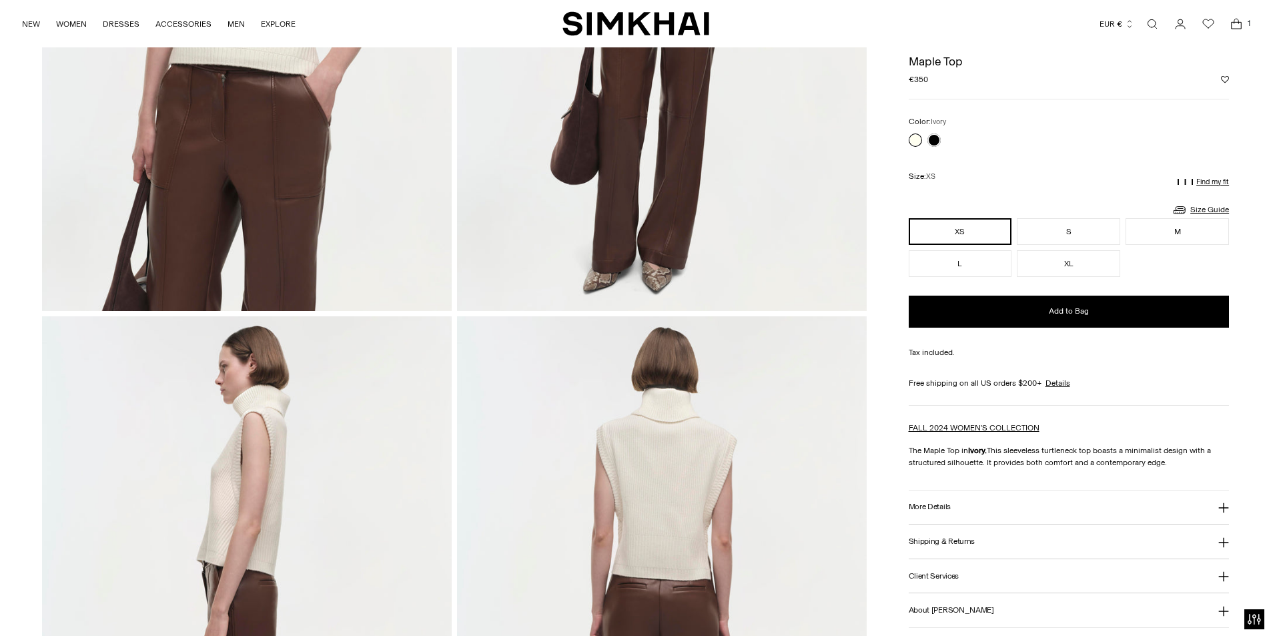
click at [949, 504] on h3 "More Details" at bounding box center [930, 506] width 42 height 9
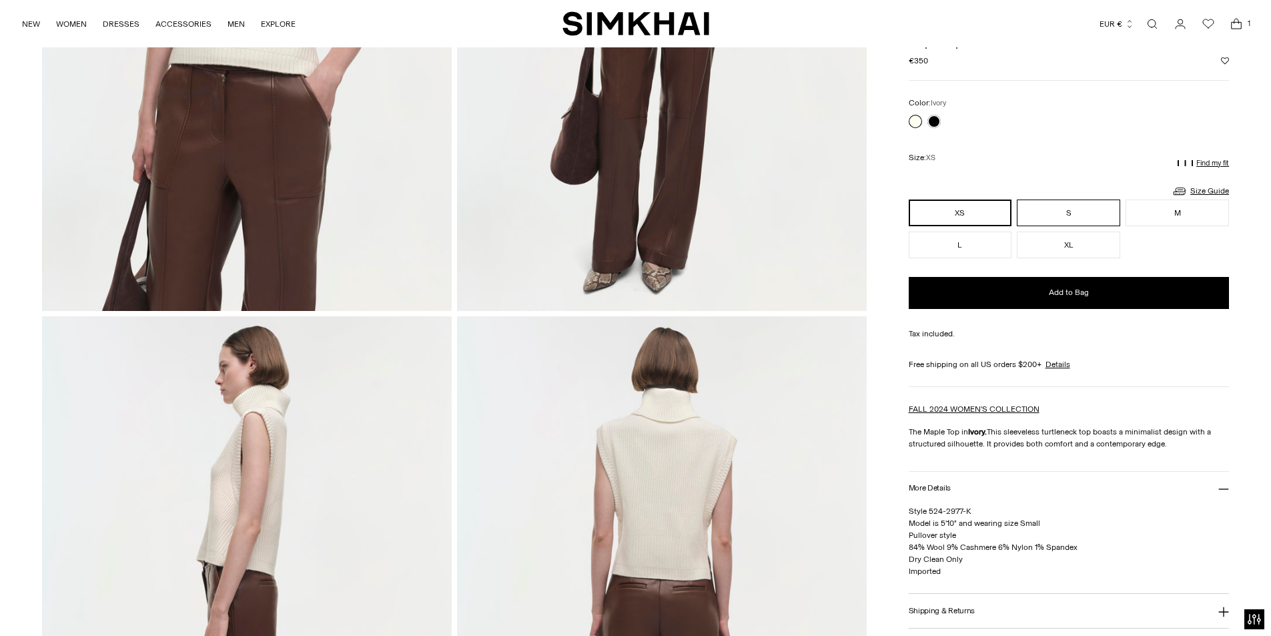
click at [1060, 208] on button "S" at bounding box center [1068, 213] width 103 height 27
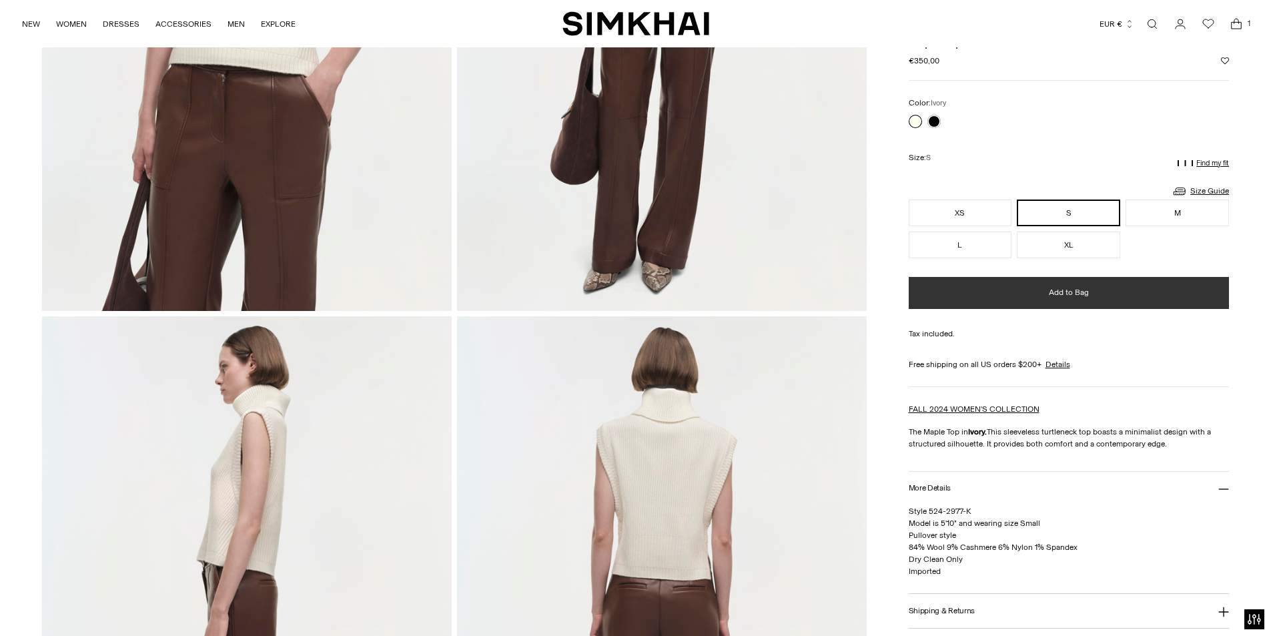
click at [1084, 290] on span "Add to Bag" at bounding box center [1069, 292] width 40 height 11
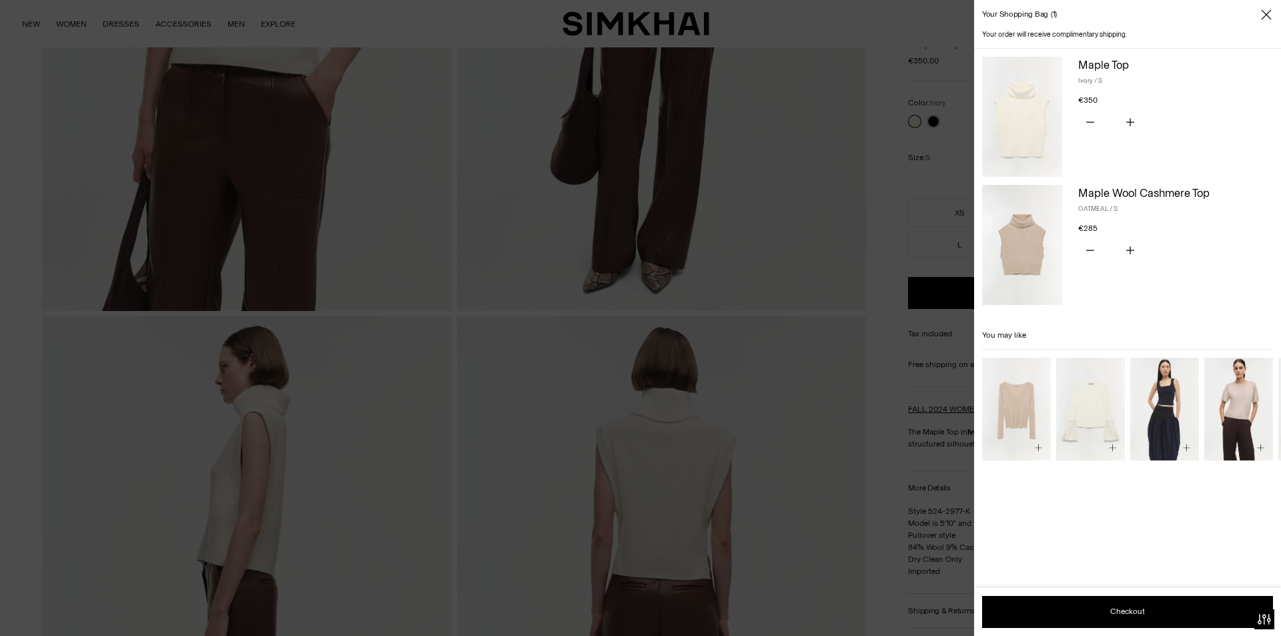
click at [491, 486] on div at bounding box center [640, 318] width 1281 height 636
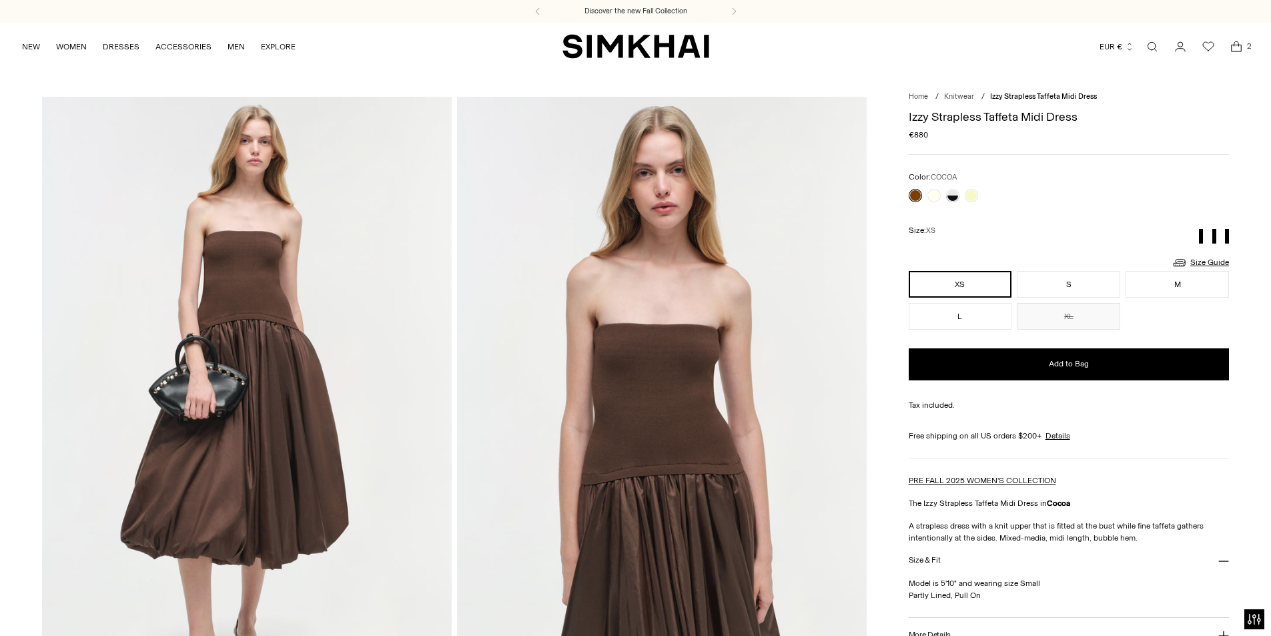
click at [1232, 45] on icon "Open cart modal" at bounding box center [1237, 48] width 10 height 7
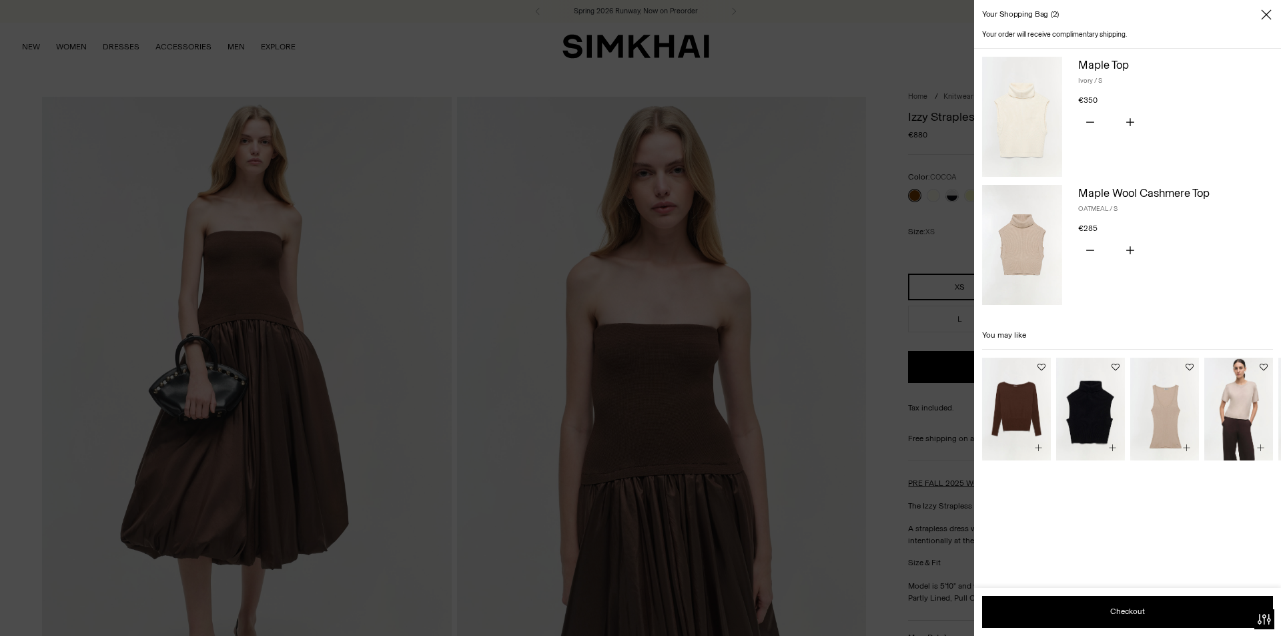
click at [1210, 170] on div "Maple Top Ivory / S €350 Unit price / per You have the maximum number of this p…" at bounding box center [1175, 117] width 195 height 120
click at [1143, 613] on button "Checkout" at bounding box center [1127, 612] width 291 height 32
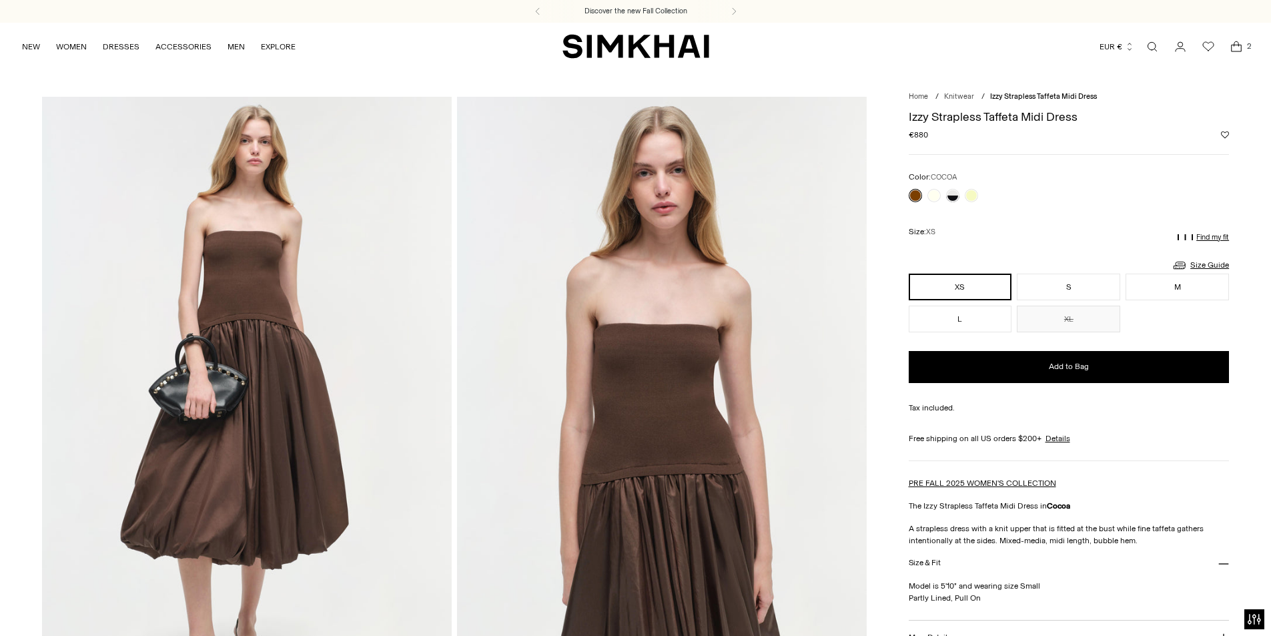
click at [1242, 50] on icon "Open cart modal" at bounding box center [1236, 46] width 19 height 13
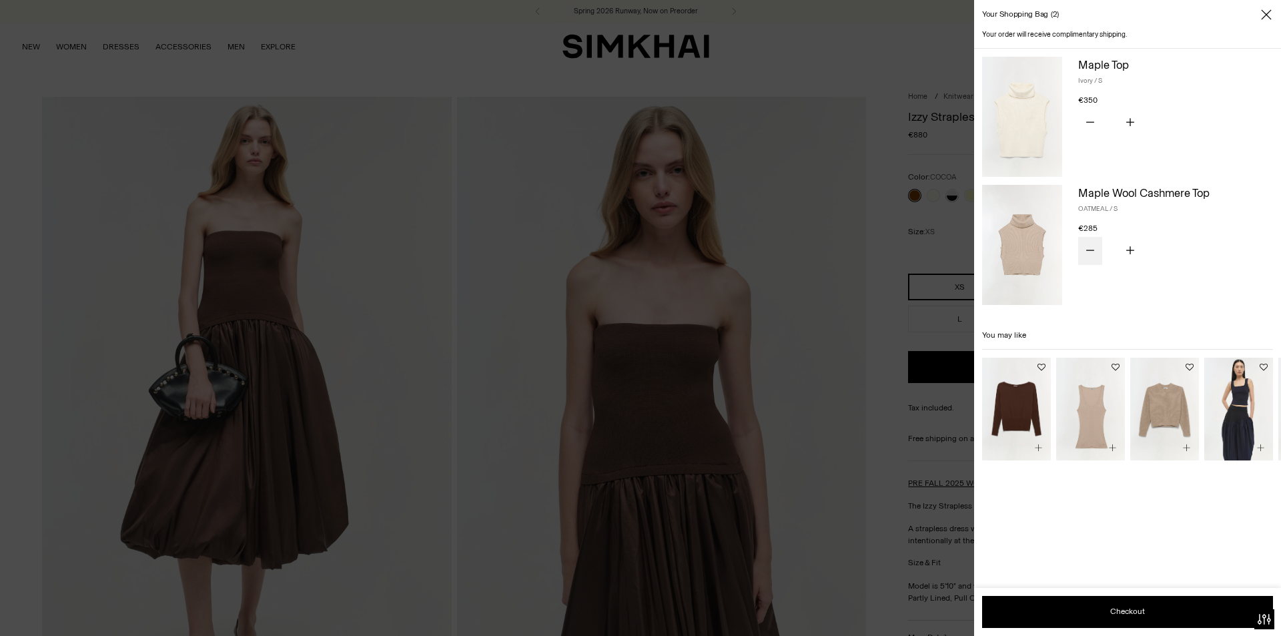
click at [1097, 255] on button "Subtract product quantity" at bounding box center [1090, 251] width 24 height 28
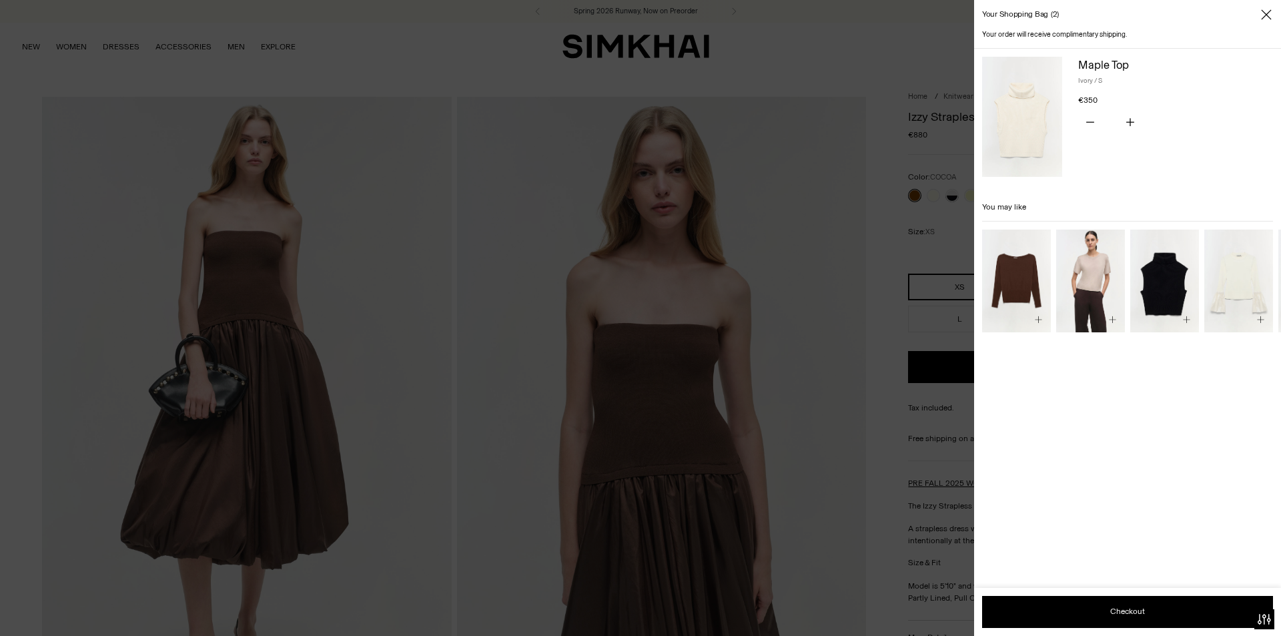
click at [1214, 120] on div "You have the maximum number of this product in your shopping bag. Quantity * Re…" at bounding box center [1175, 123] width 195 height 28
click at [1044, 101] on img at bounding box center [1022, 117] width 80 height 120
